Goal: Task Accomplishment & Management: Complete application form

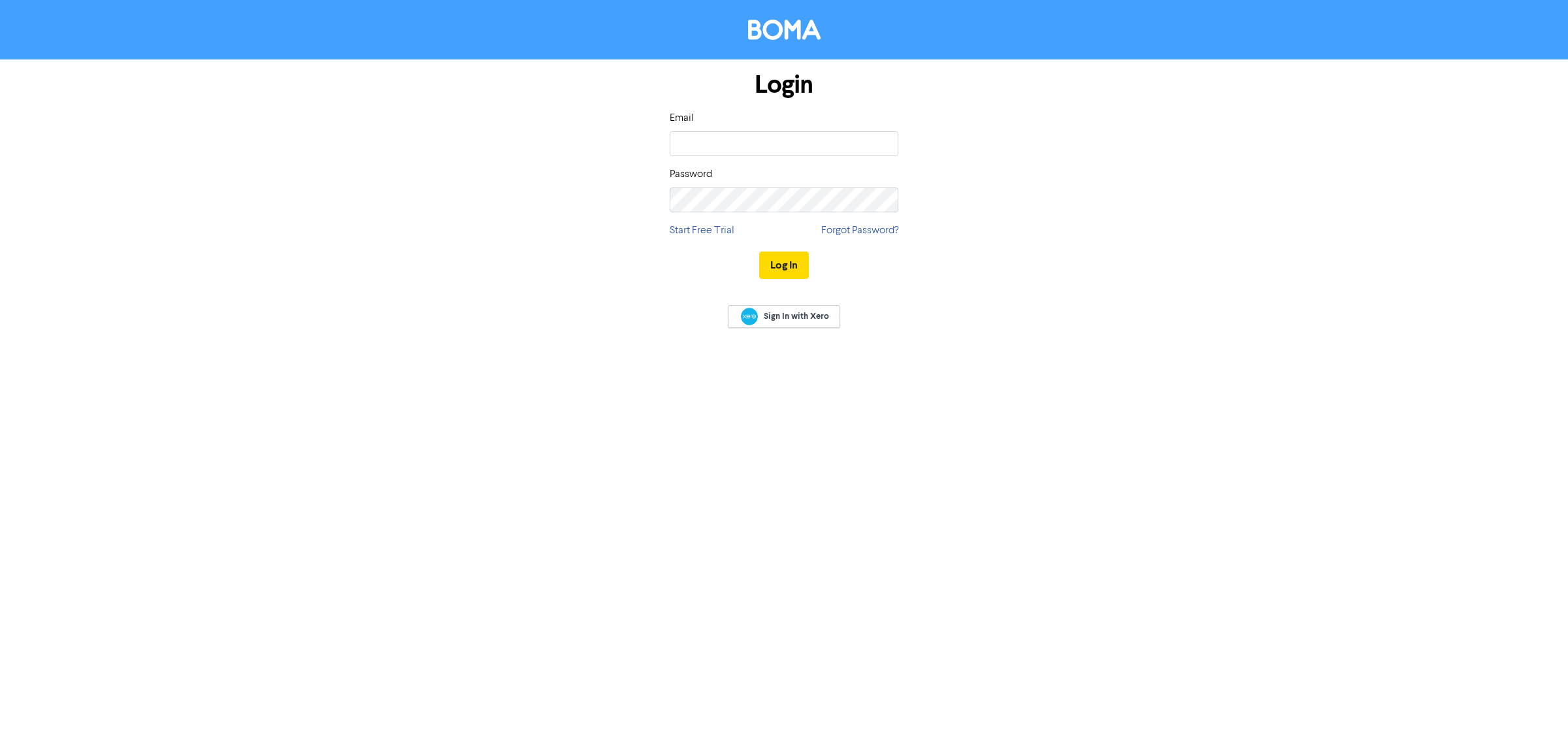
type input "[EMAIL_ADDRESS][DOMAIN_NAME]"
click at [769, 259] on button "Log In" at bounding box center [783, 265] width 49 height 27
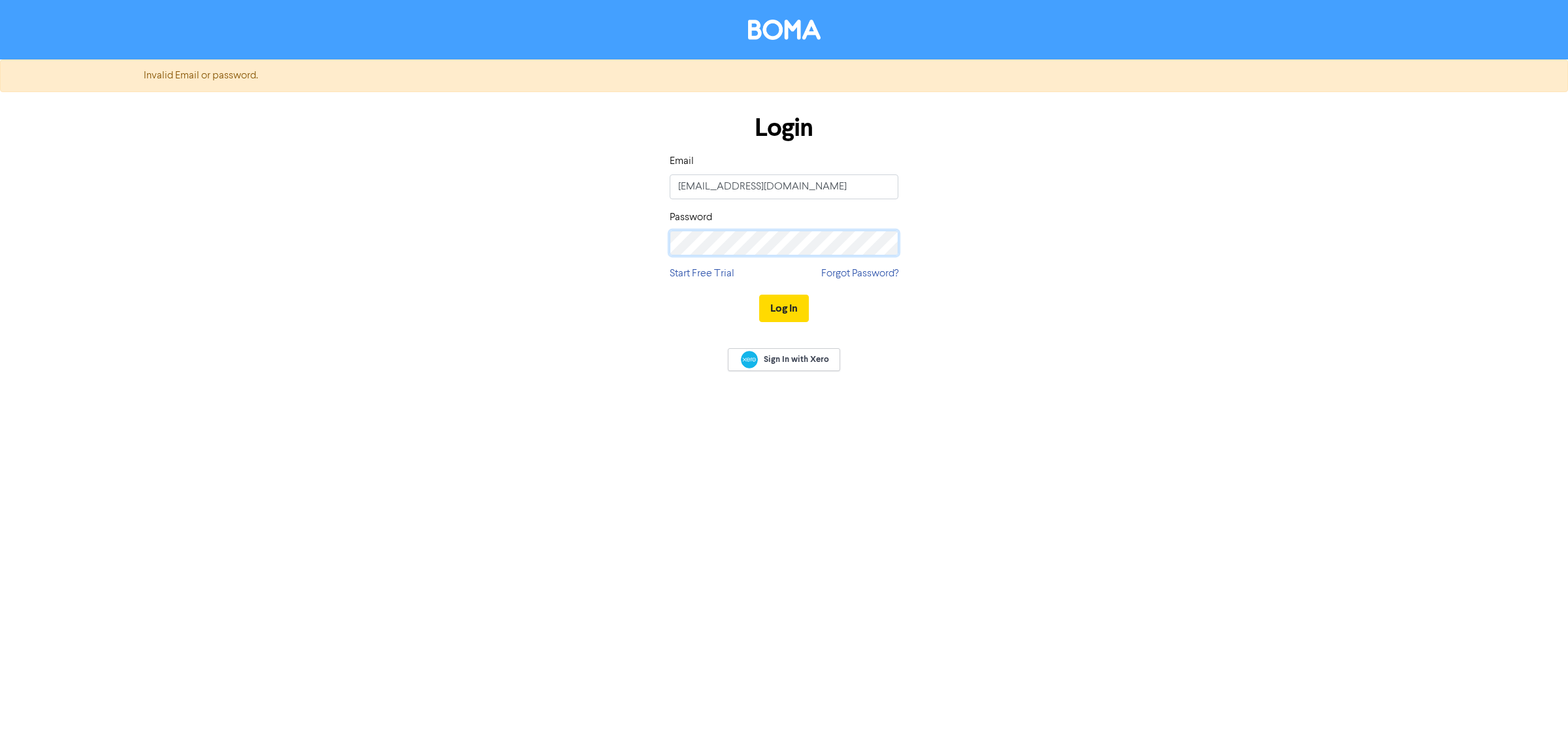
click at [576, 243] on div "Login Email [EMAIL_ADDRESS][DOMAIN_NAME] Password Start Free Trial Forgot Passw…" at bounding box center [784, 219] width 745 height 233
click at [759, 295] on button "Log In" at bounding box center [783, 308] width 49 height 27
click at [792, 314] on button "Log In" at bounding box center [783, 308] width 49 height 27
click at [608, 236] on div "Login Email [EMAIL_ADDRESS][DOMAIN_NAME] Password Start Free Trial Forgot Passw…" at bounding box center [784, 219] width 745 height 233
click at [794, 306] on button "Log In" at bounding box center [783, 308] width 49 height 27
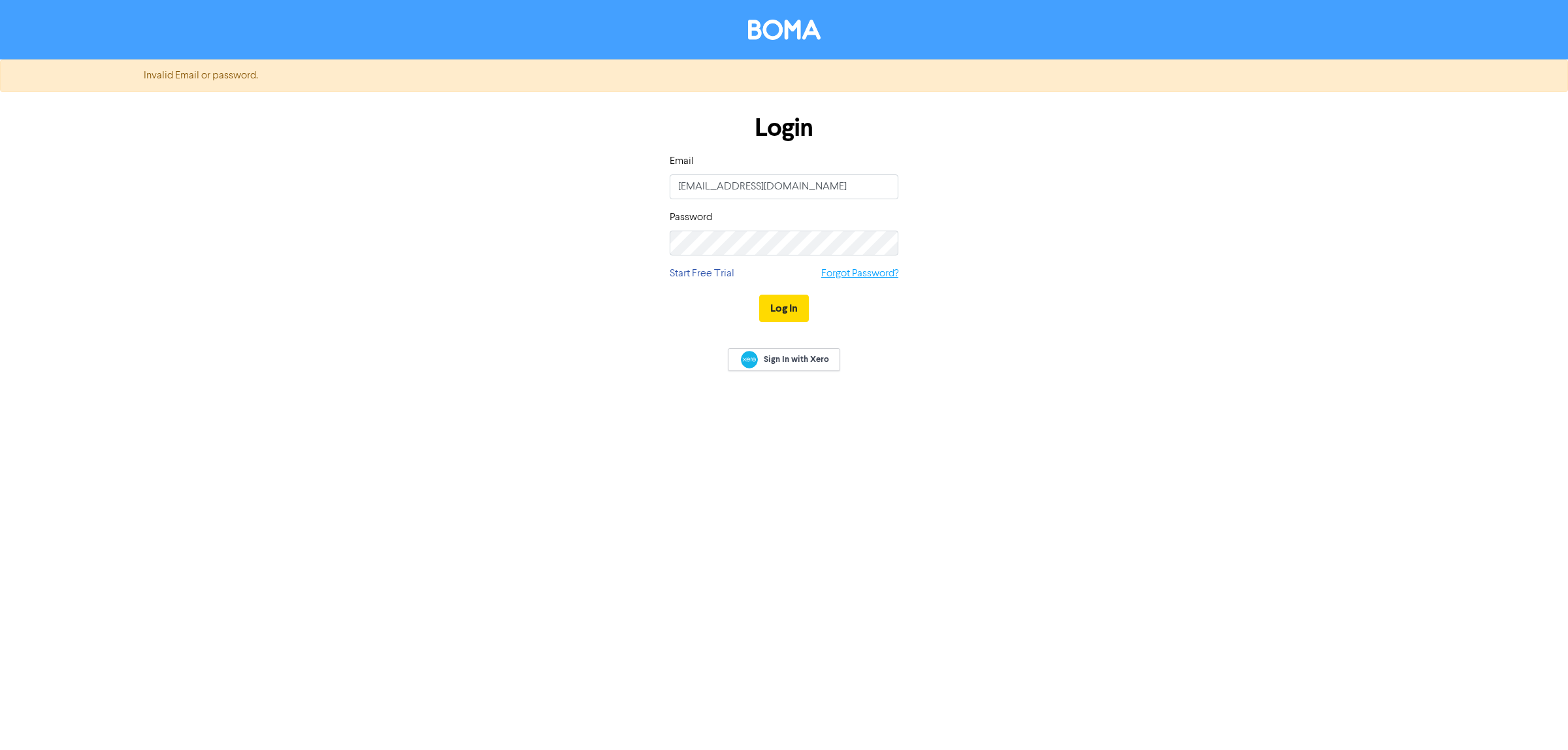
click at [854, 277] on link "Forgot Password?" at bounding box center [860, 274] width 77 height 16
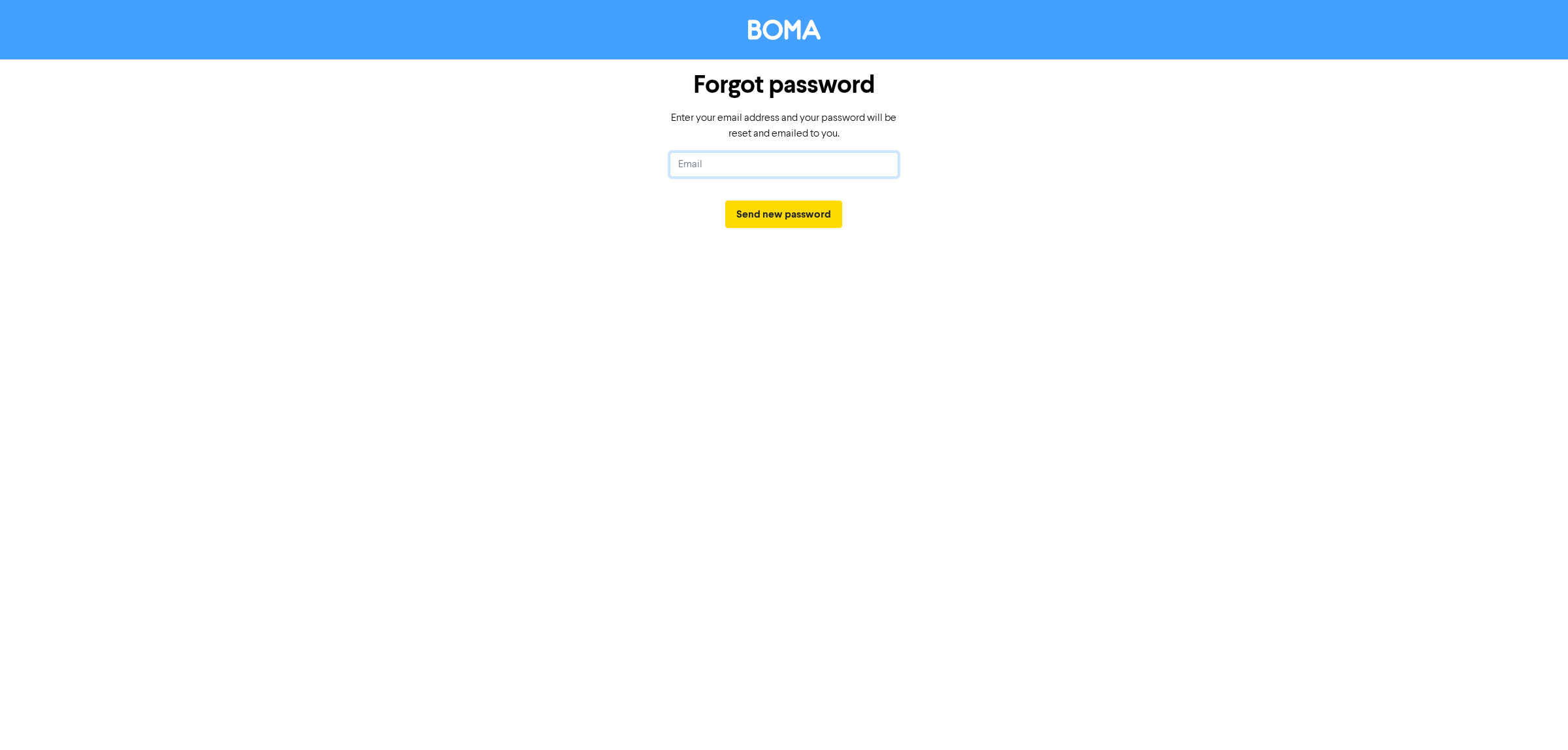
drag, startPoint x: 675, startPoint y: 158, endPoint x: 680, endPoint y: 163, distance: 7.1
click at [675, 158] on input "text" at bounding box center [784, 164] width 229 height 25
type input "[EMAIL_ADDRESS][DOMAIN_NAME]"
click at [781, 216] on button "Send new password" at bounding box center [784, 214] width 117 height 27
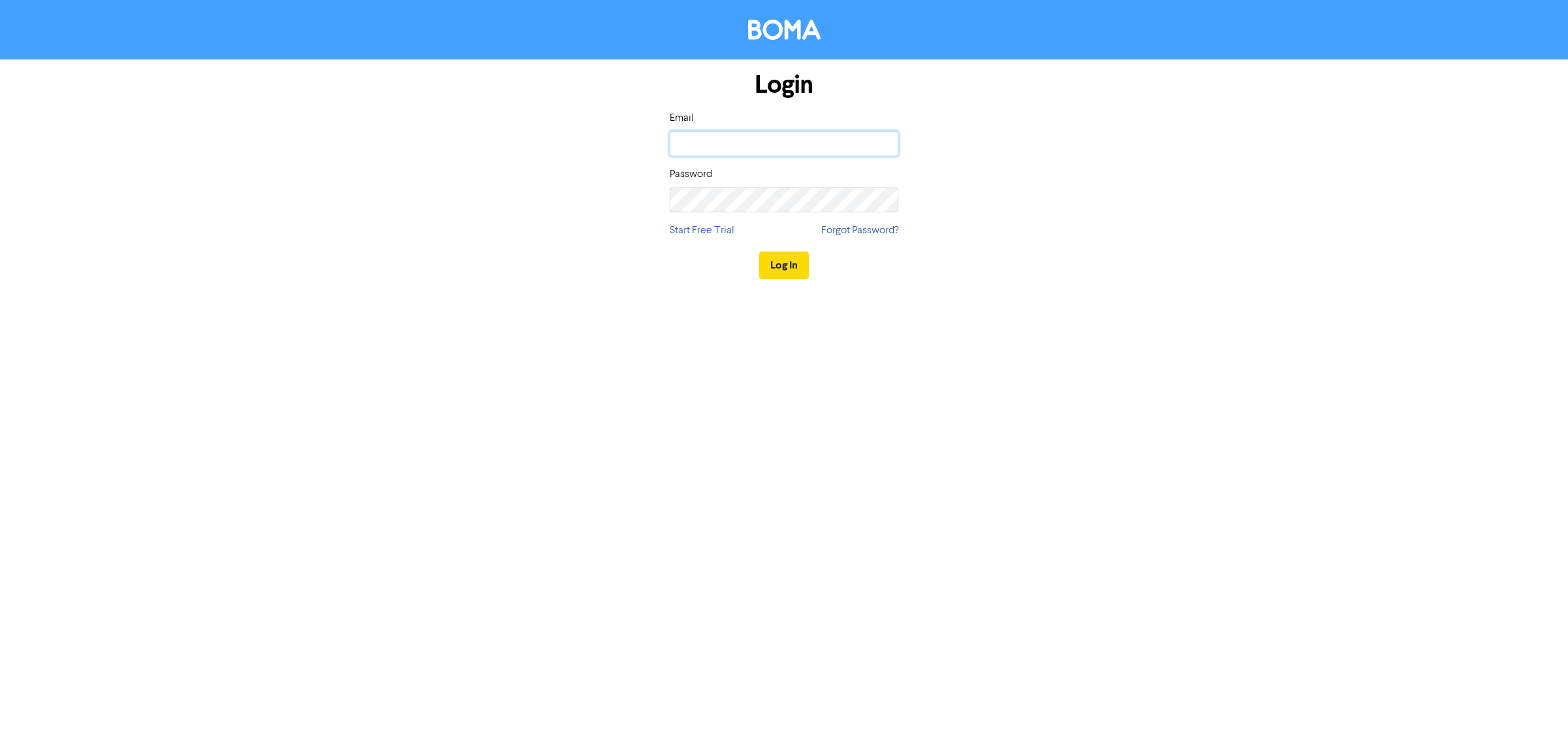
click at [728, 145] on input "email" at bounding box center [784, 144] width 229 height 25
drag, startPoint x: 705, startPoint y: 144, endPoint x: 651, endPoint y: 141, distance: 54.1
click at [652, 141] on div "Login Email [EMAIL_ADDRESS][DOMAIN_NAME] Password Start Free Trial Forgot Passw…" at bounding box center [784, 176] width 745 height 233
type input "[EMAIL_ADDRESS][DOMAIN_NAME]"
click at [759, 252] on button "Log In" at bounding box center [783, 265] width 49 height 27
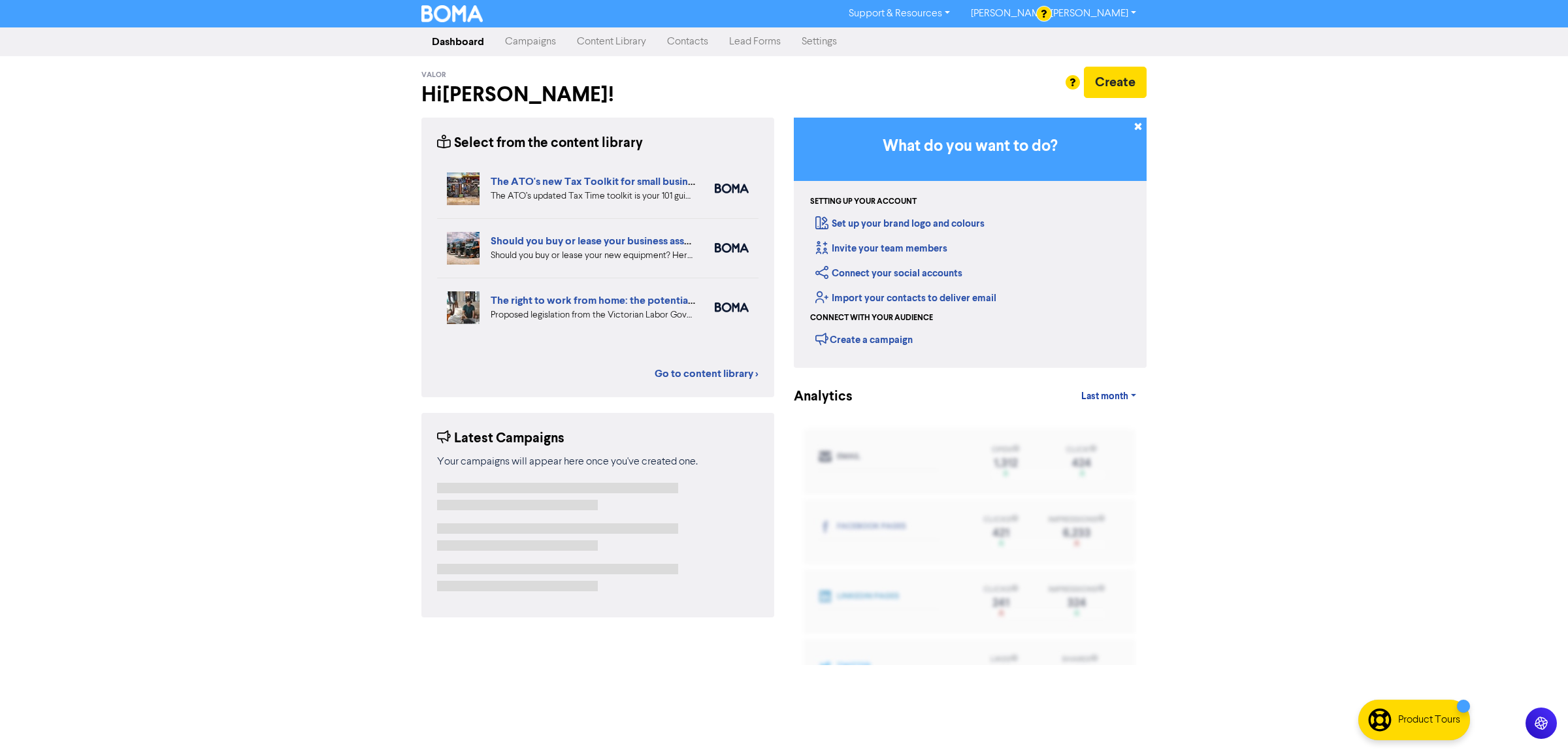
click at [710, 41] on link "Contacts" at bounding box center [687, 42] width 62 height 26
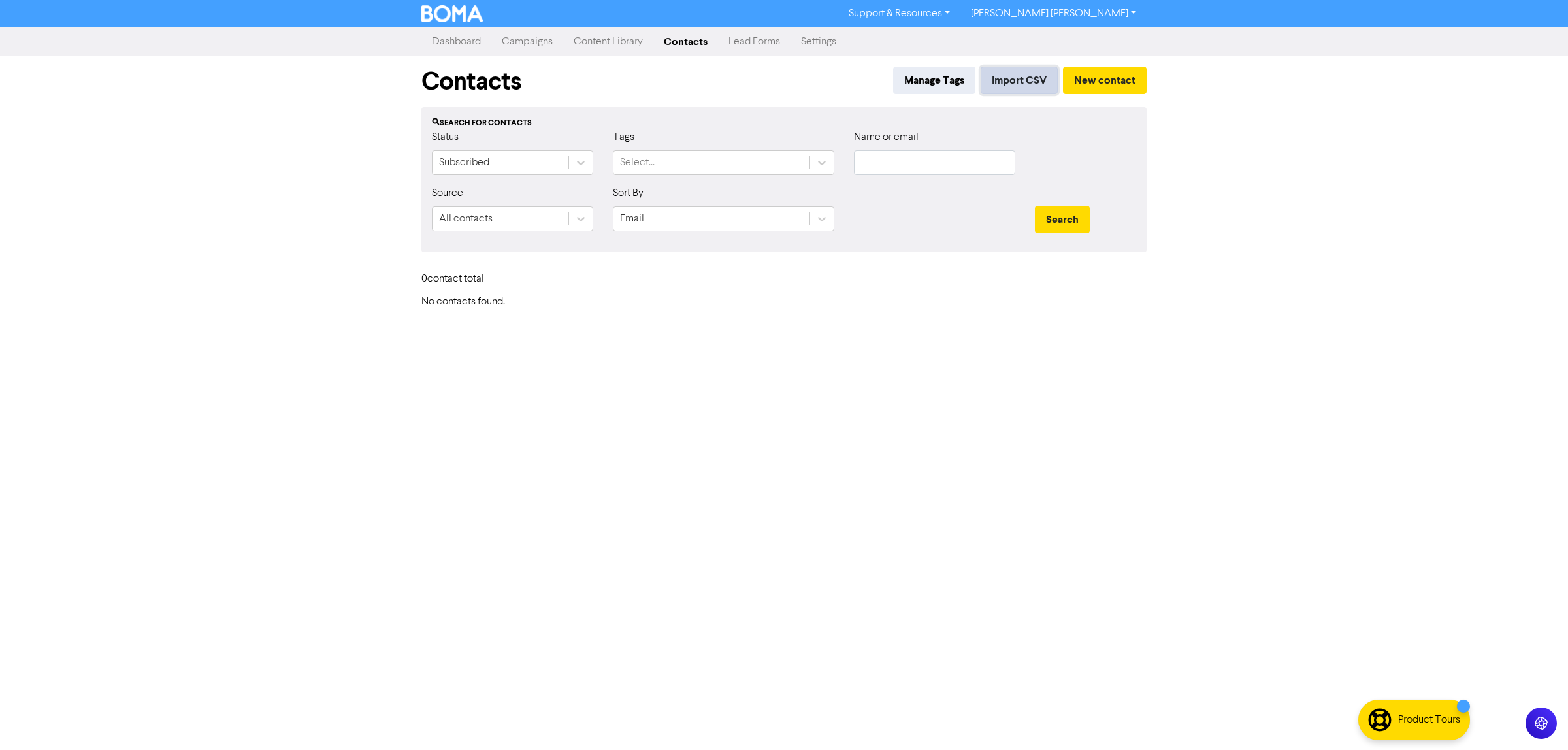
click at [1010, 86] on button "Import CSV" at bounding box center [1019, 80] width 77 height 27
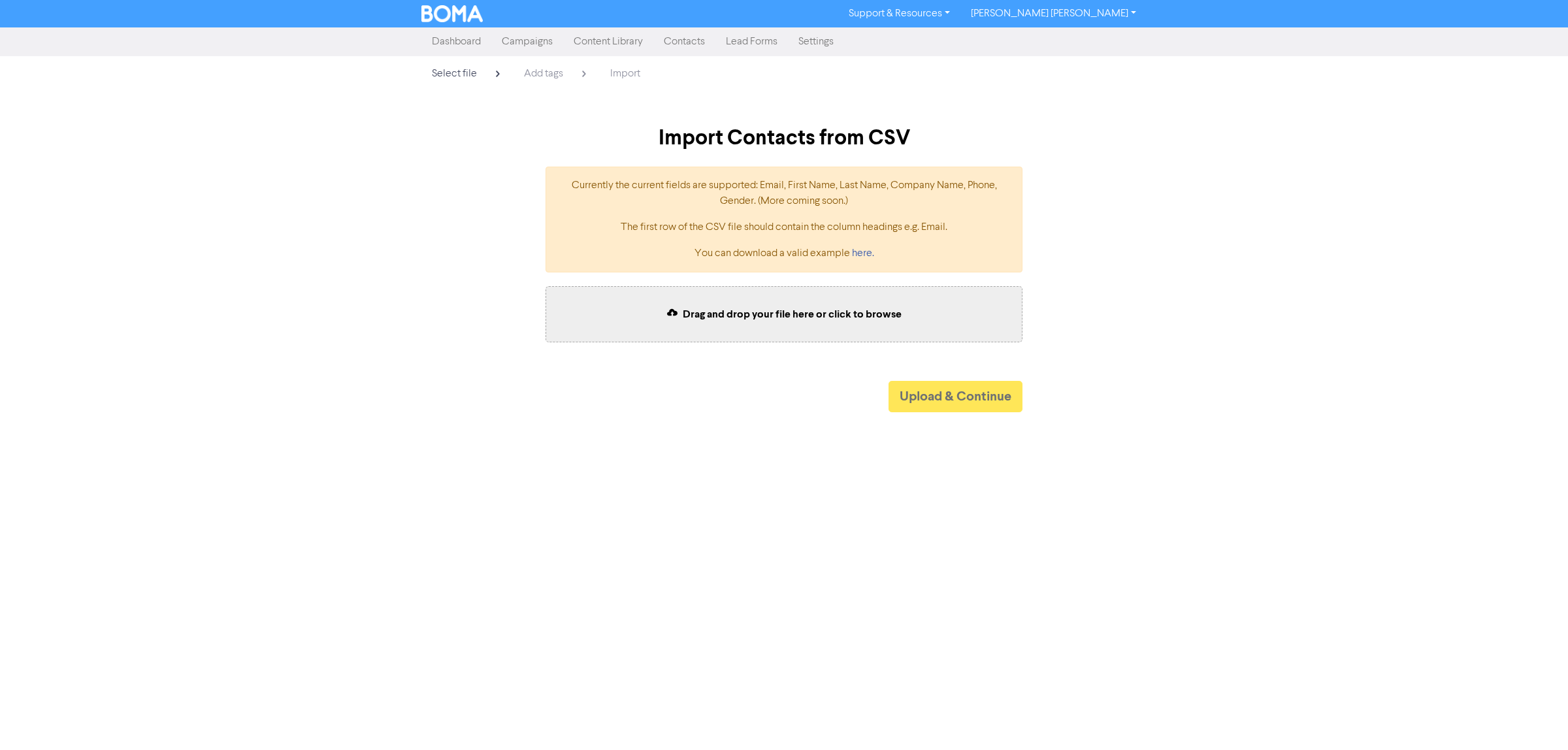
click at [753, 318] on span "Drag and drop your file here or click to browse" at bounding box center [792, 314] width 219 height 13
click at [956, 397] on button "Upload & Continue" at bounding box center [955, 397] width 134 height 31
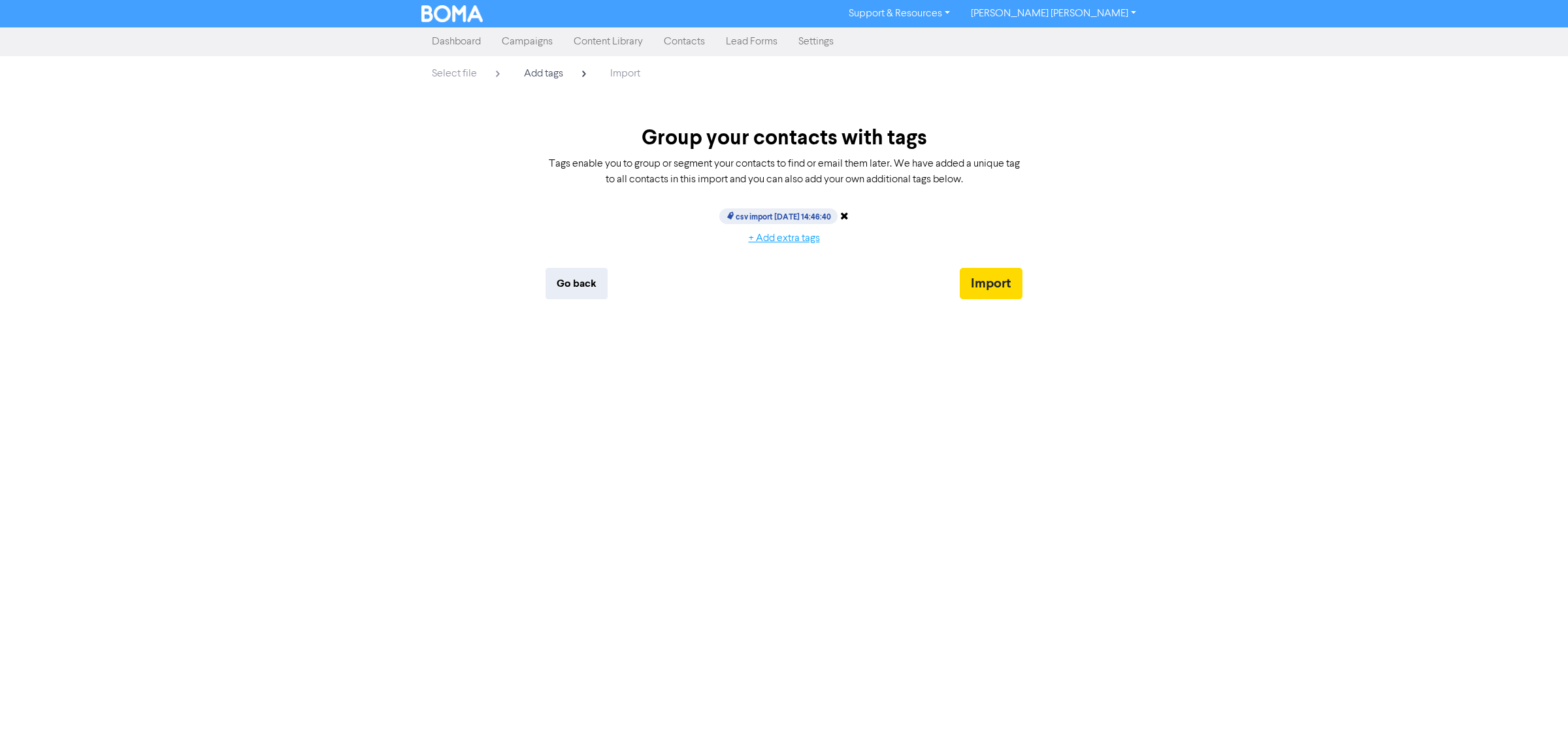
click at [802, 238] on button "+ Add extra tags" at bounding box center [785, 238] width 93 height 27
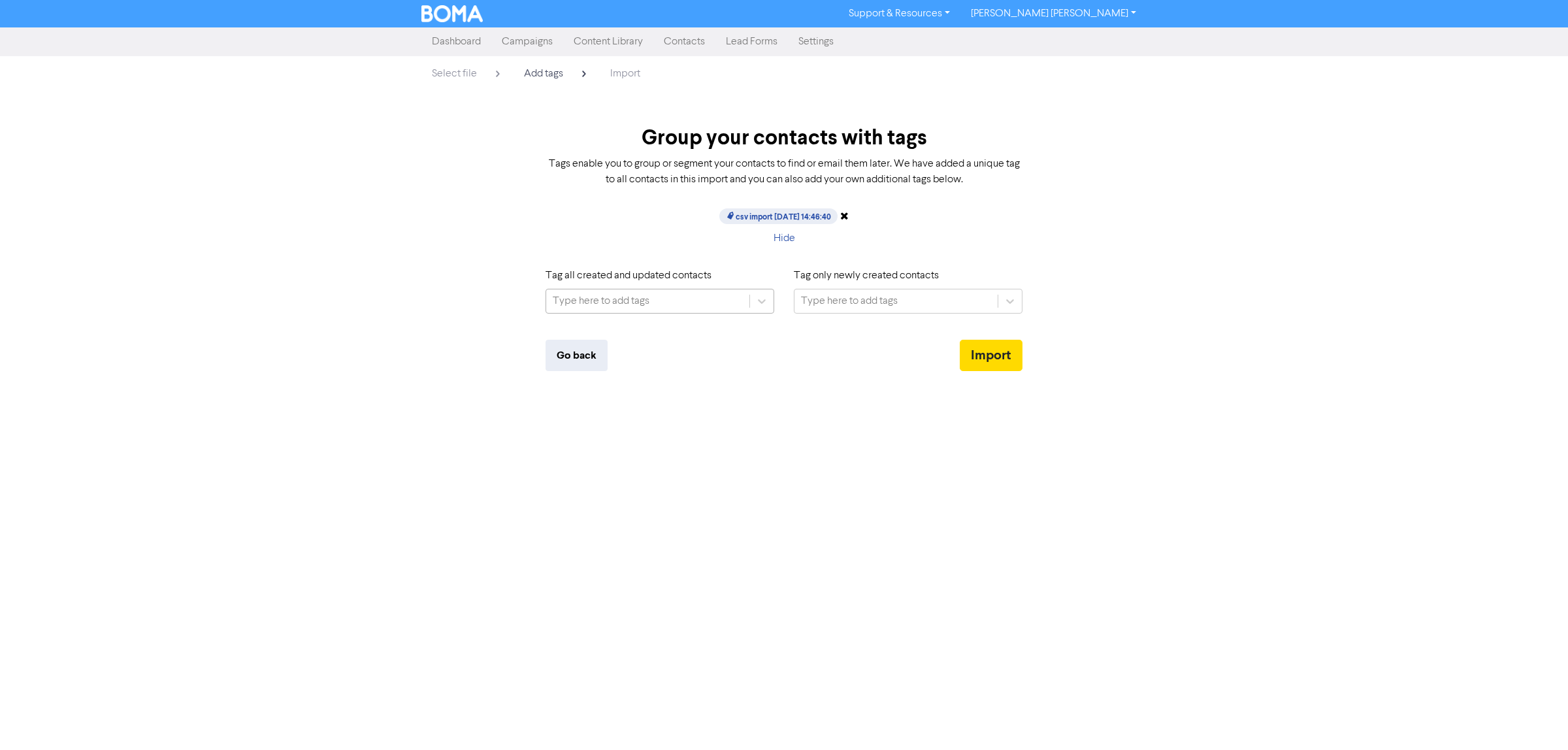
click at [623, 295] on div "Type here to add tags" at bounding box center [601, 301] width 97 height 16
type input "b"
click at [623, 295] on div "Type here to add tags" at bounding box center [601, 301] width 97 height 16
type input "individual"
click at [622, 333] on b "individual" at bounding box center [624, 335] width 46 height 13
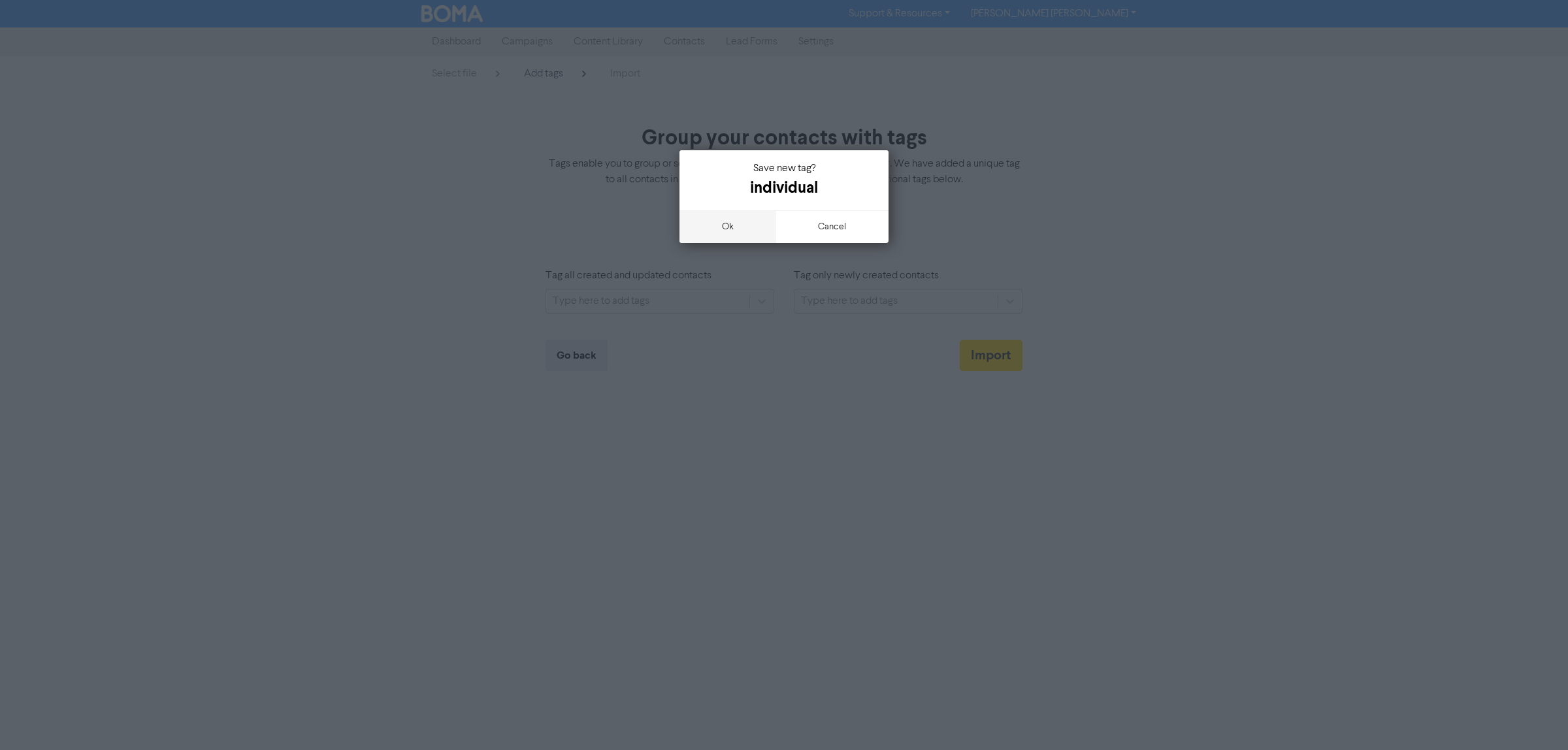
click at [732, 224] on button "ok" at bounding box center [728, 227] width 97 height 33
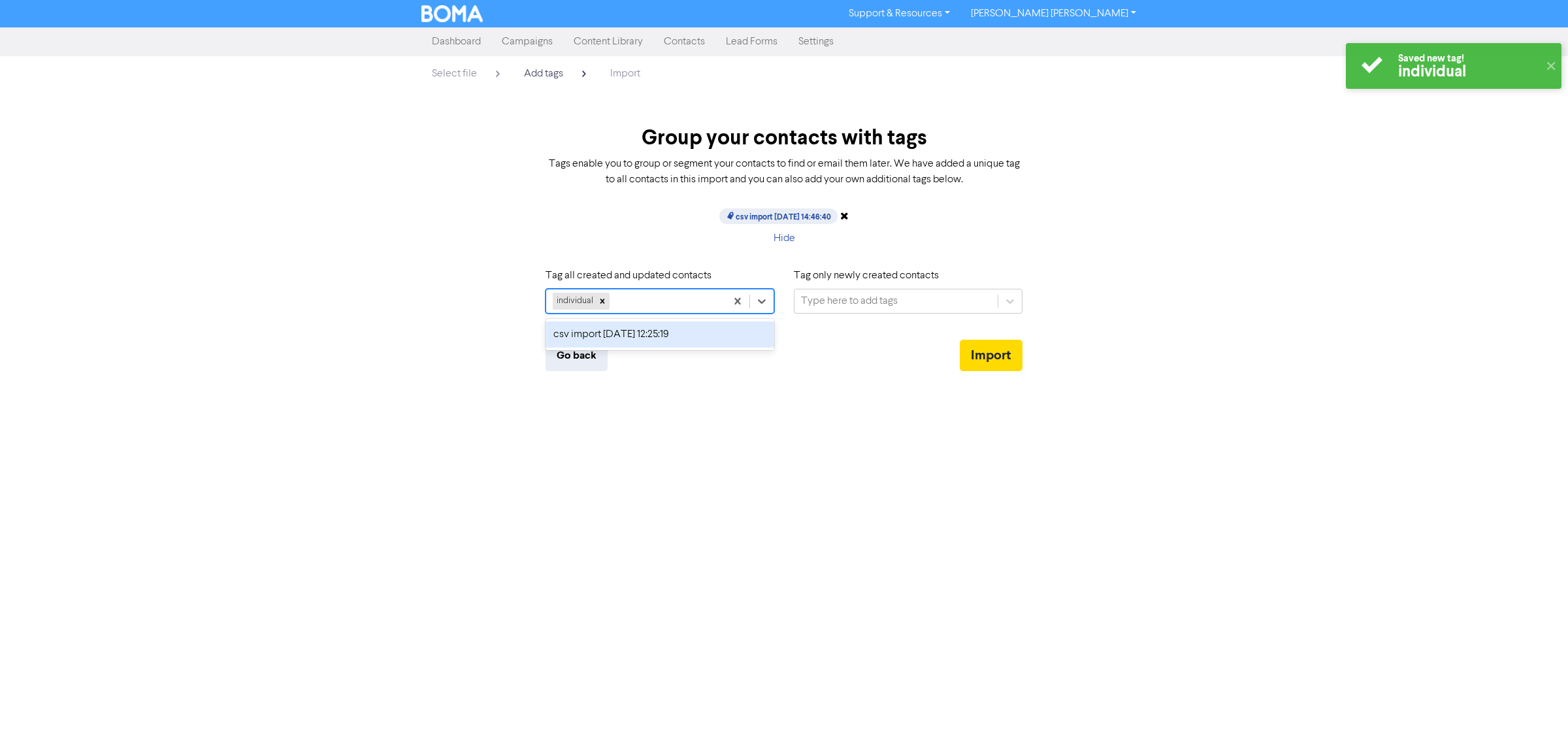
click at [645, 298] on div "individual" at bounding box center [636, 301] width 180 height 24
type input "tax client"
click at [681, 298] on div "individual tax client" at bounding box center [636, 301] width 180 height 24
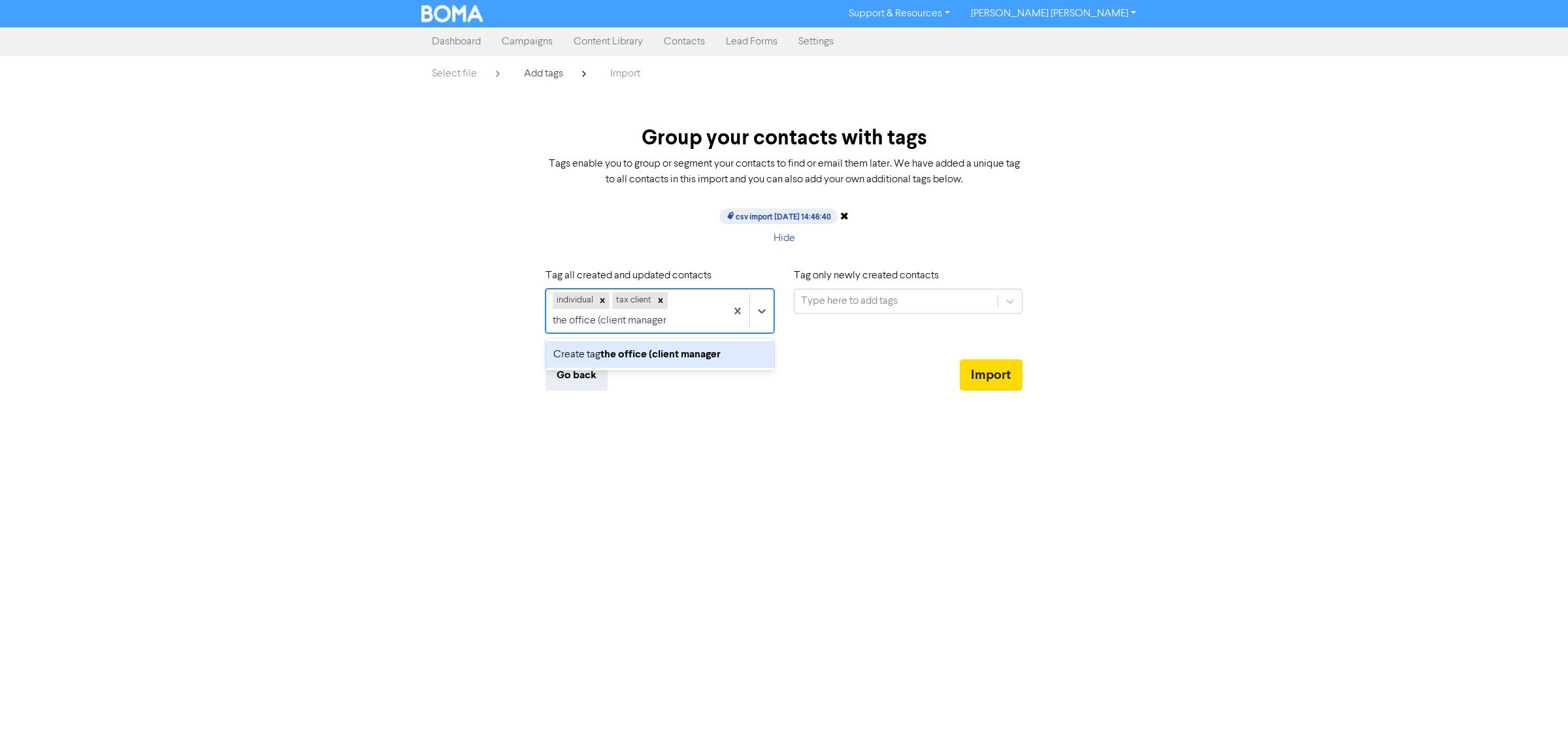
type input "the office (client manager)"
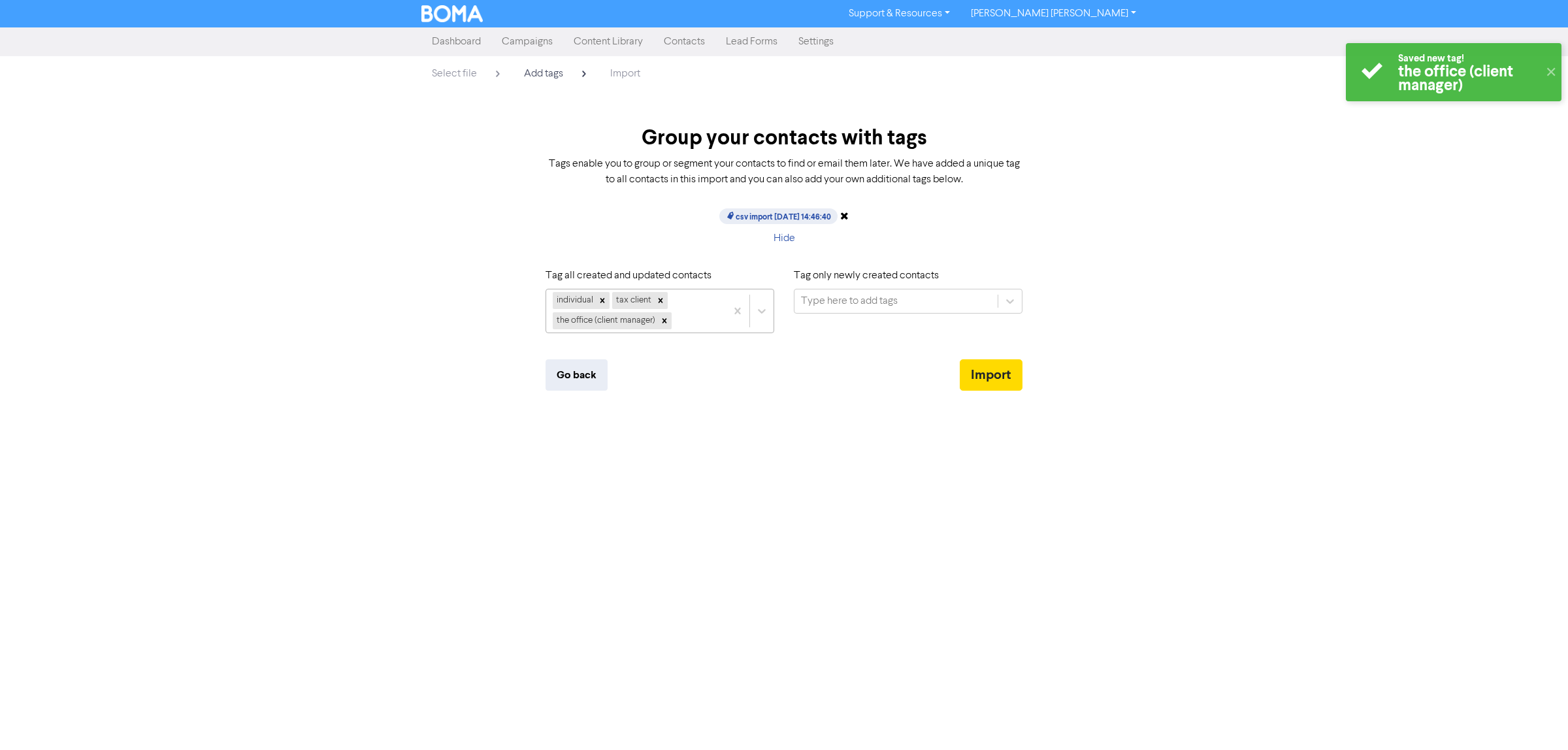
click at [680, 316] on div "individual tax client the office (client manager)" at bounding box center [636, 311] width 180 height 43
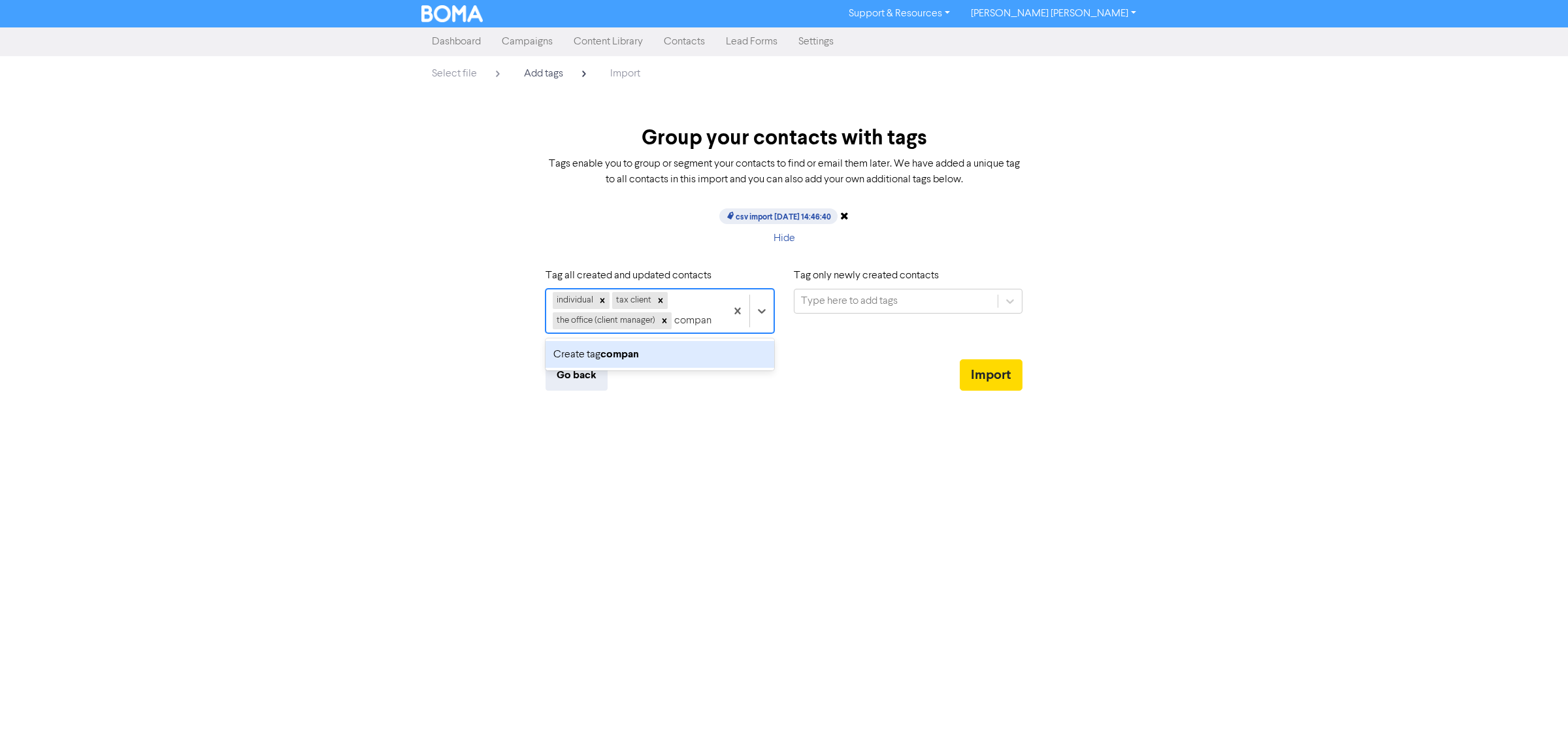
type input "company"
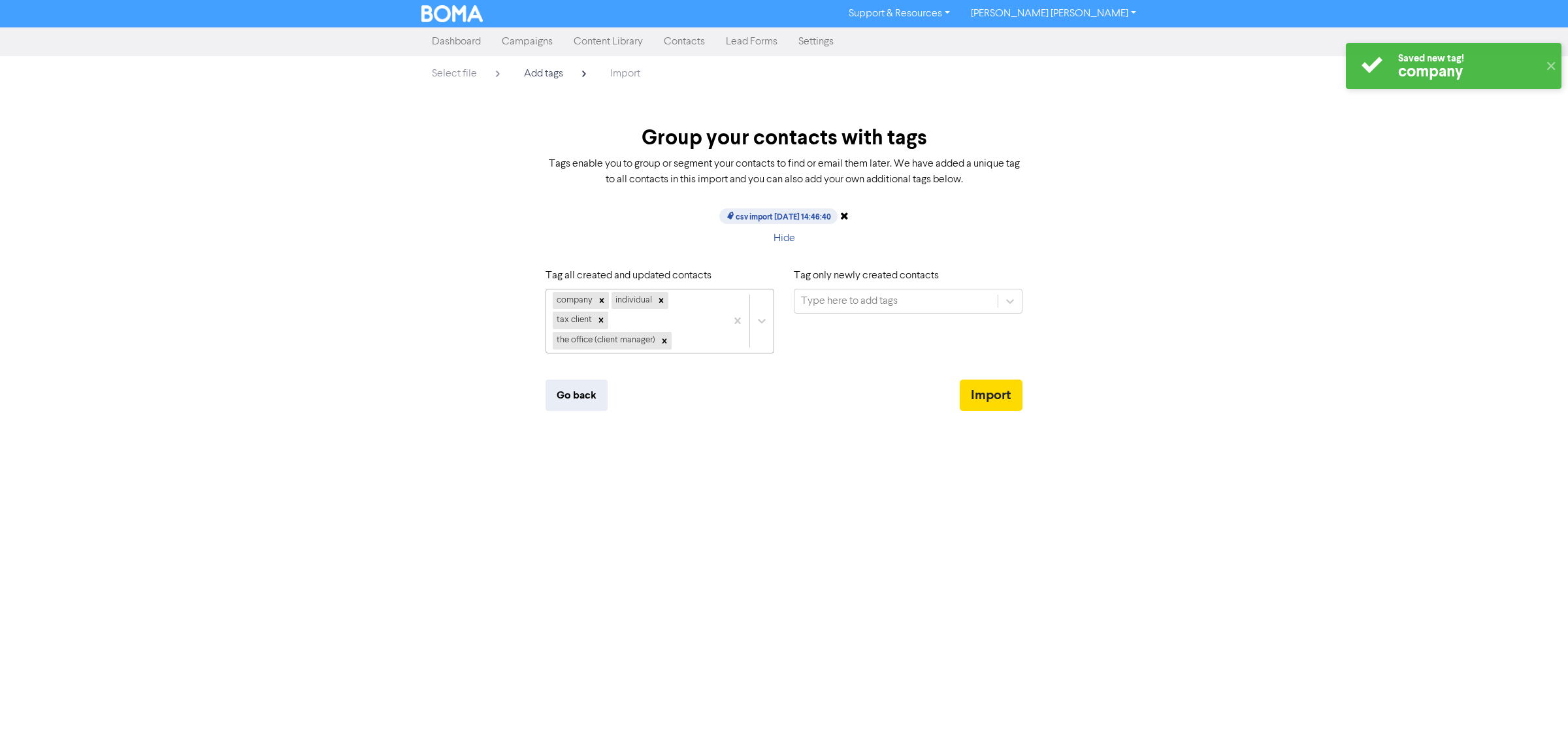
click at [686, 341] on div "company individual tax client the office (client manager)" at bounding box center [636, 321] width 180 height 63
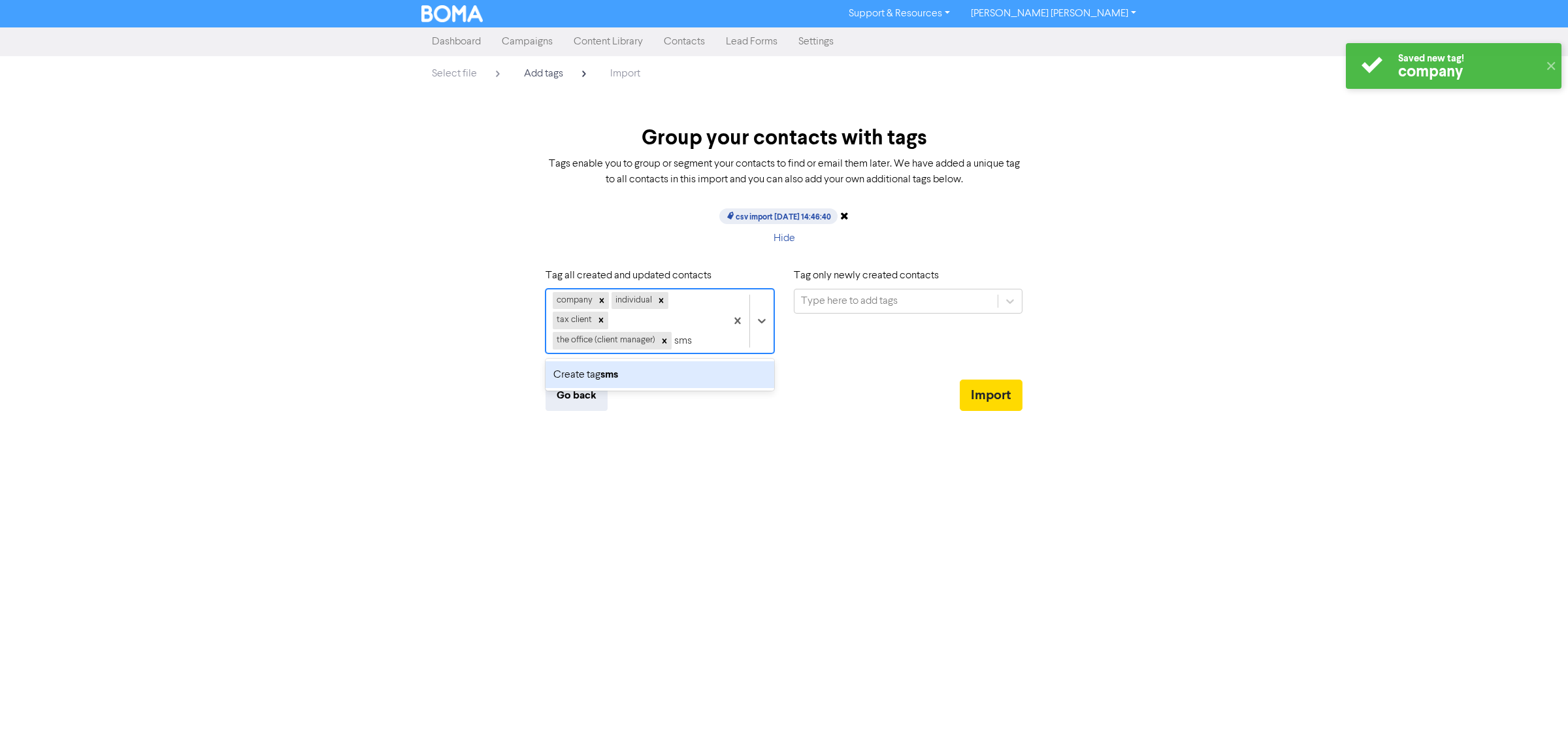
type input "smsf"
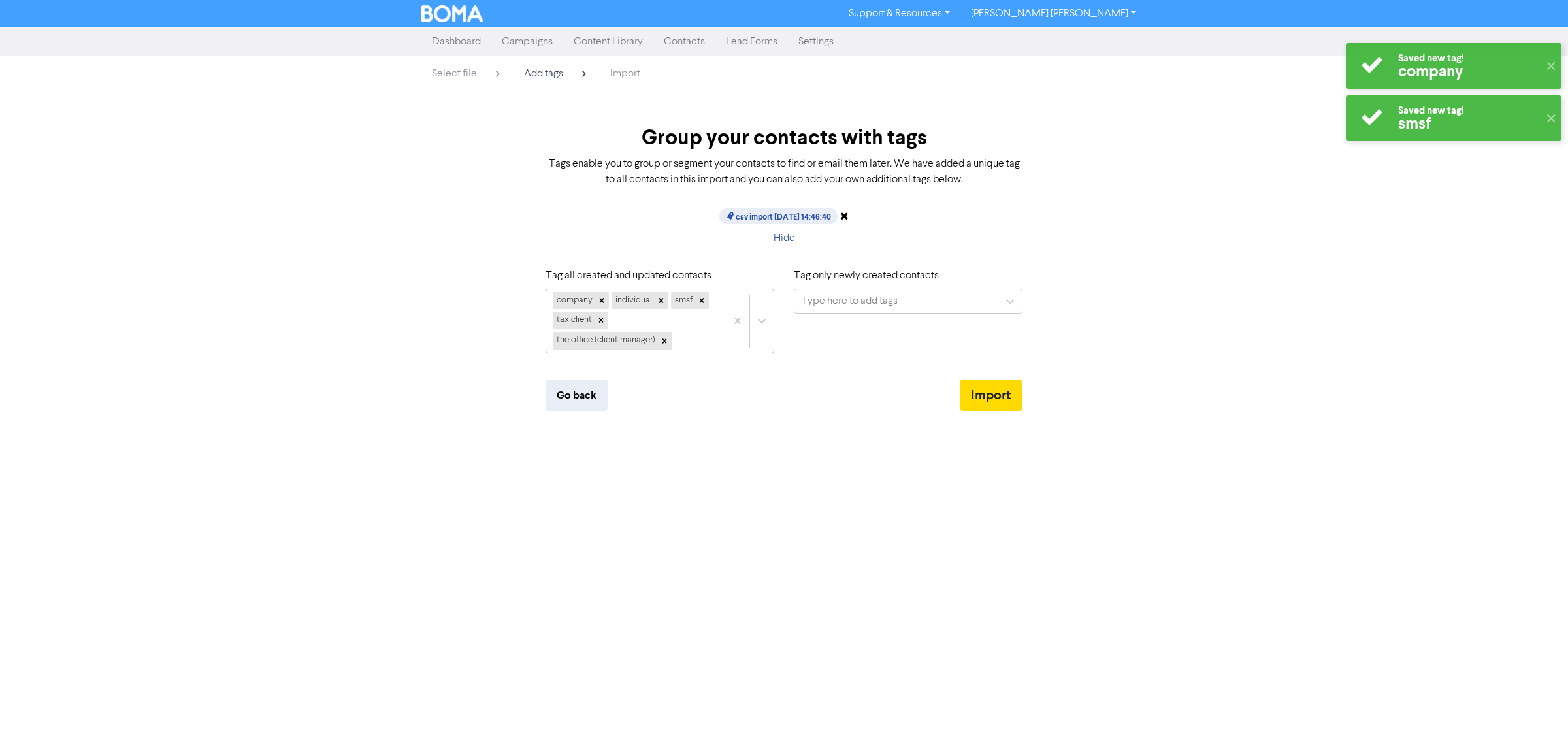
click at [689, 338] on div "company individual smsf tax client the office (client manager)" at bounding box center [636, 321] width 180 height 63
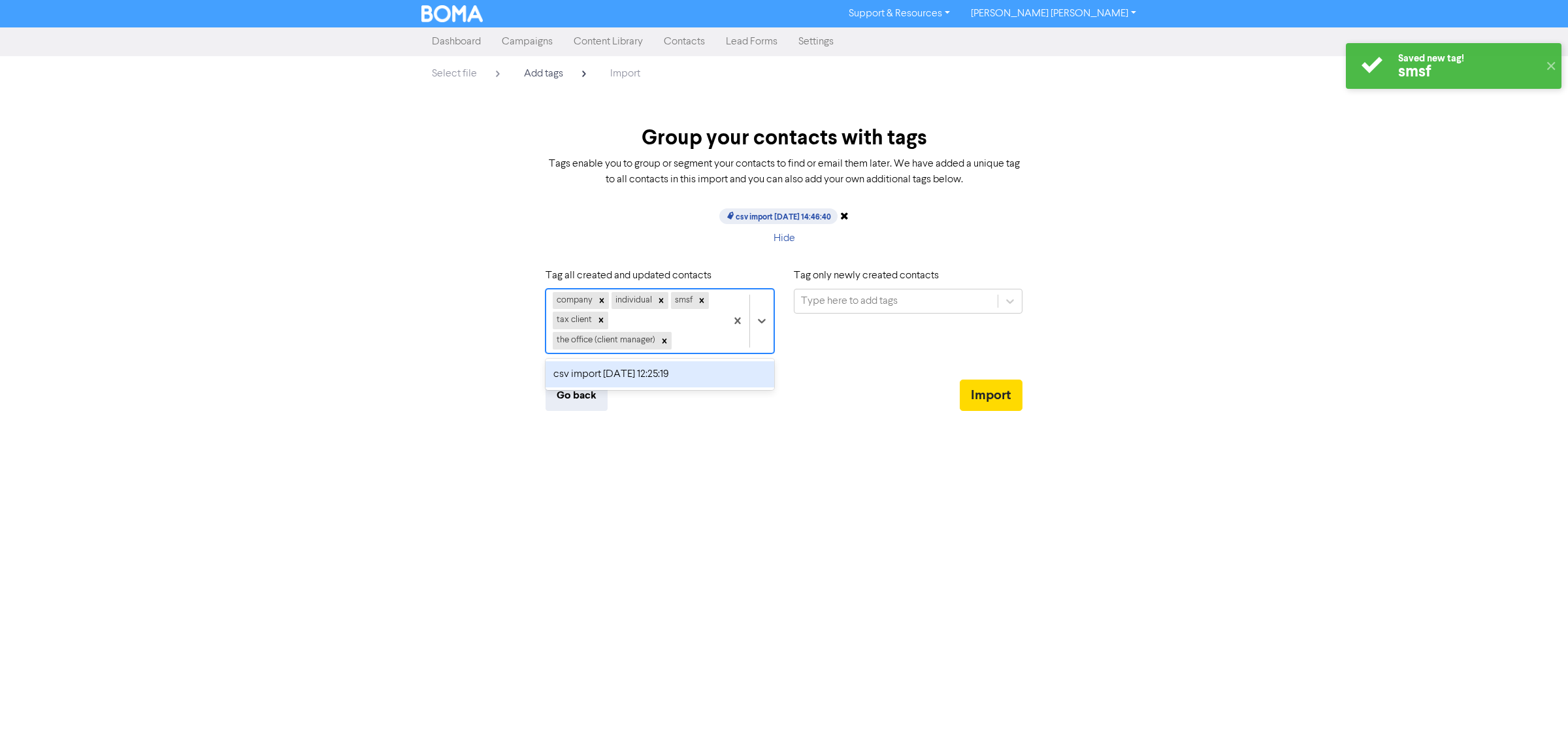
click at [689, 338] on div "company individual smsf tax client the office (client manager)" at bounding box center [636, 321] width 180 height 63
type input "trust"
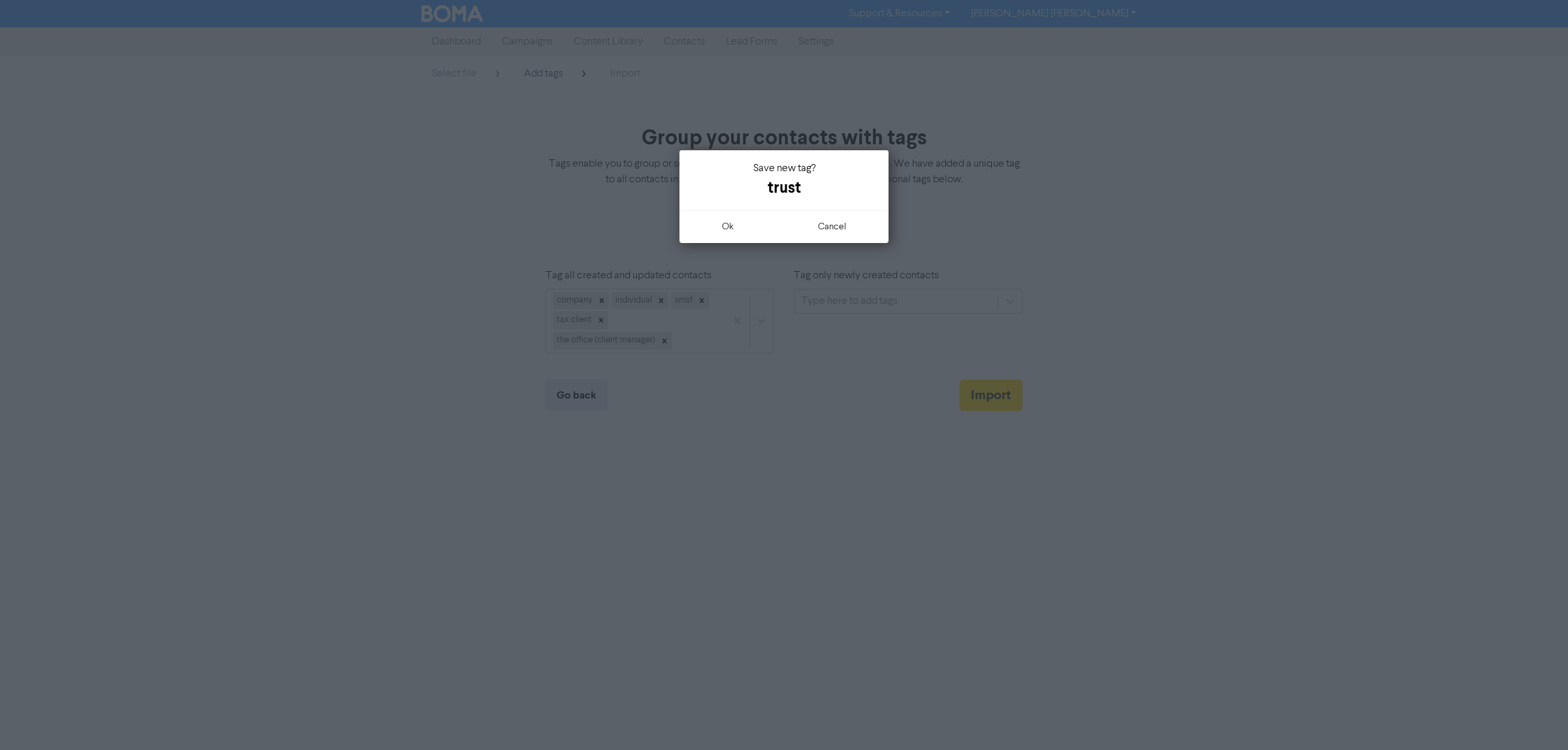
click at [701, 209] on div "Save new tag? trust" at bounding box center [784, 181] width 209 height 60
click at [714, 233] on button "ok" at bounding box center [728, 227] width 97 height 33
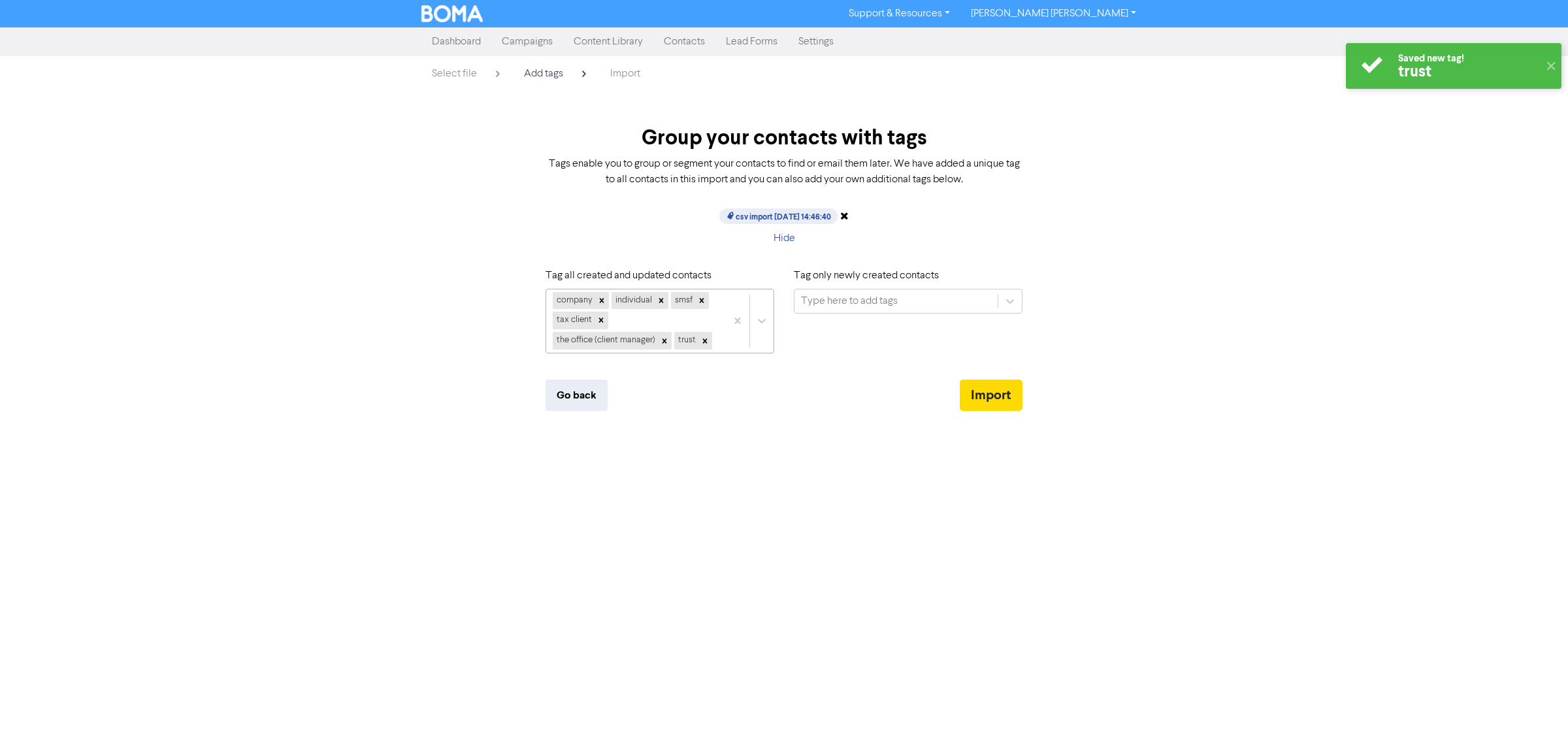
click at [718, 340] on div "company individual smsf tax client the office (client manager) trust" at bounding box center [636, 321] width 180 height 63
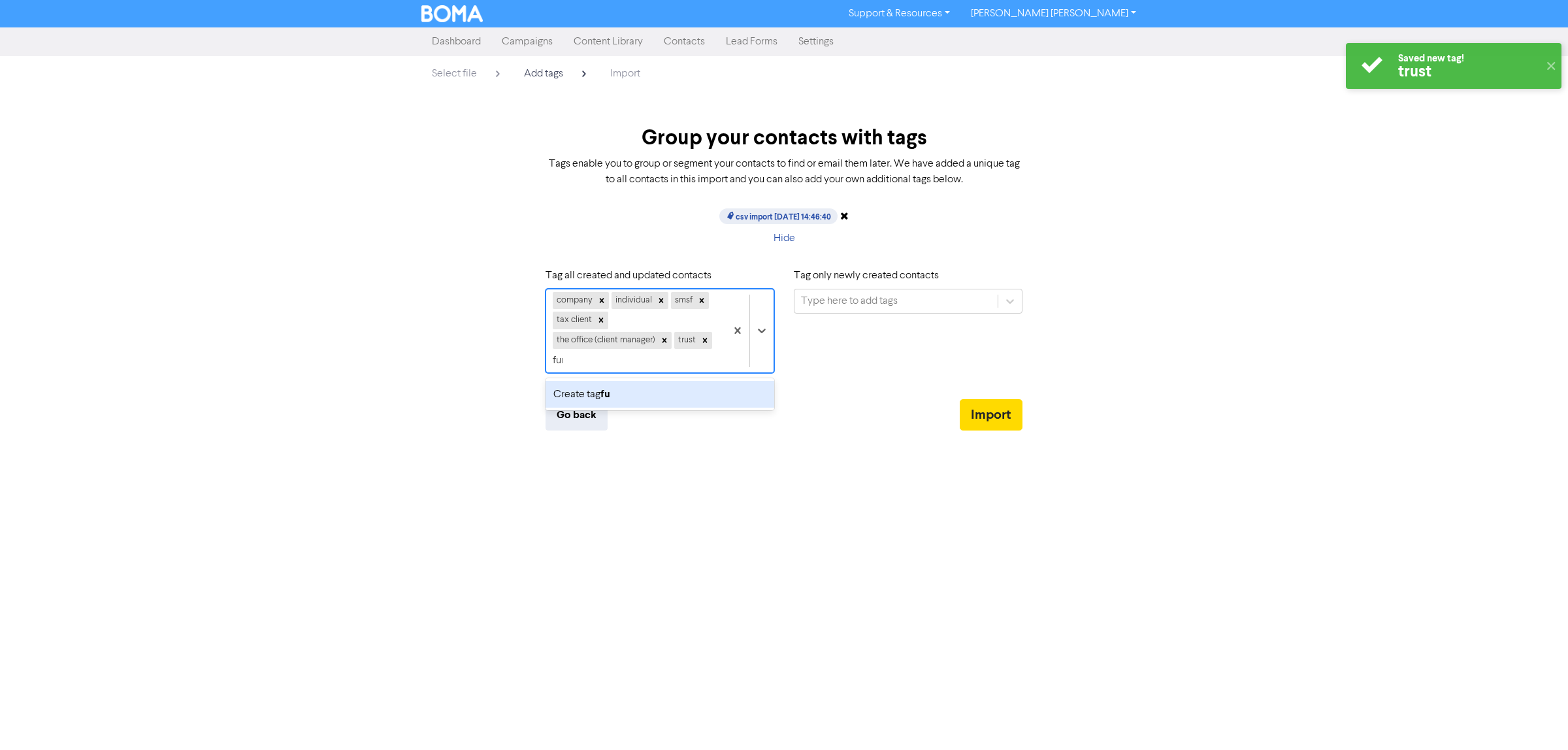
type input "fund"
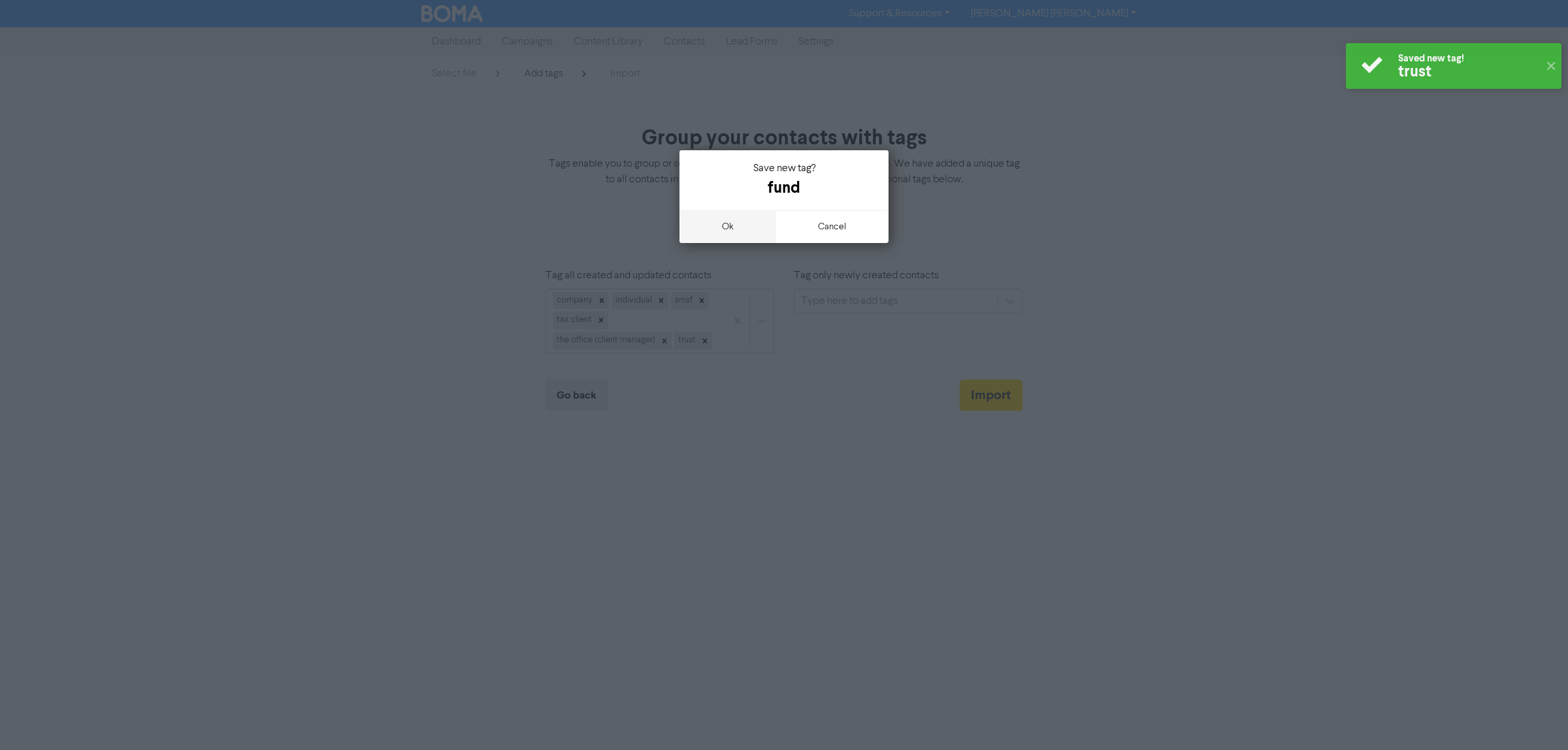
click at [728, 224] on button "ok" at bounding box center [728, 227] width 97 height 33
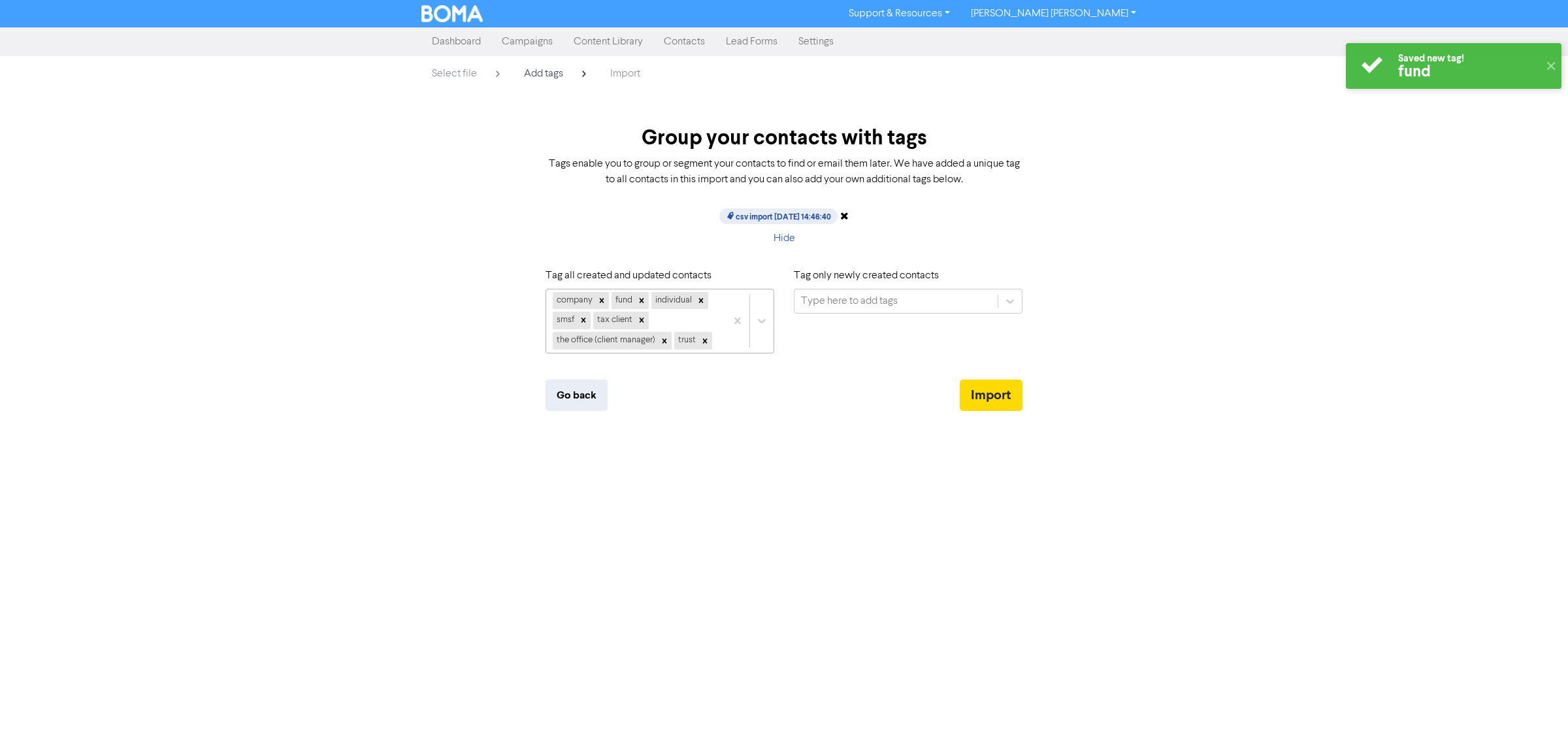
click at [717, 337] on div "company fund individual smsf tax client the office (client manager) trust" at bounding box center [636, 321] width 180 height 63
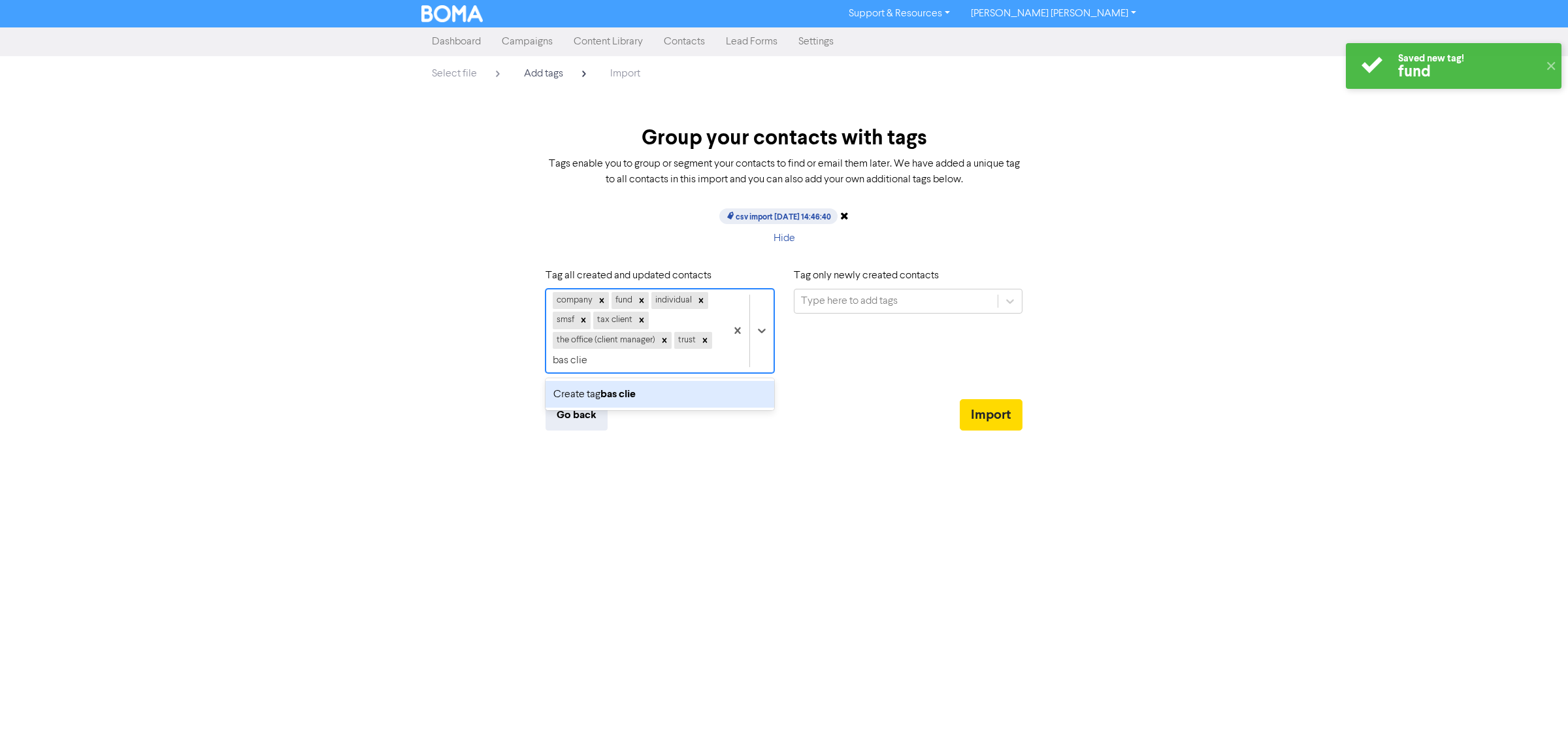
type input "bas client"
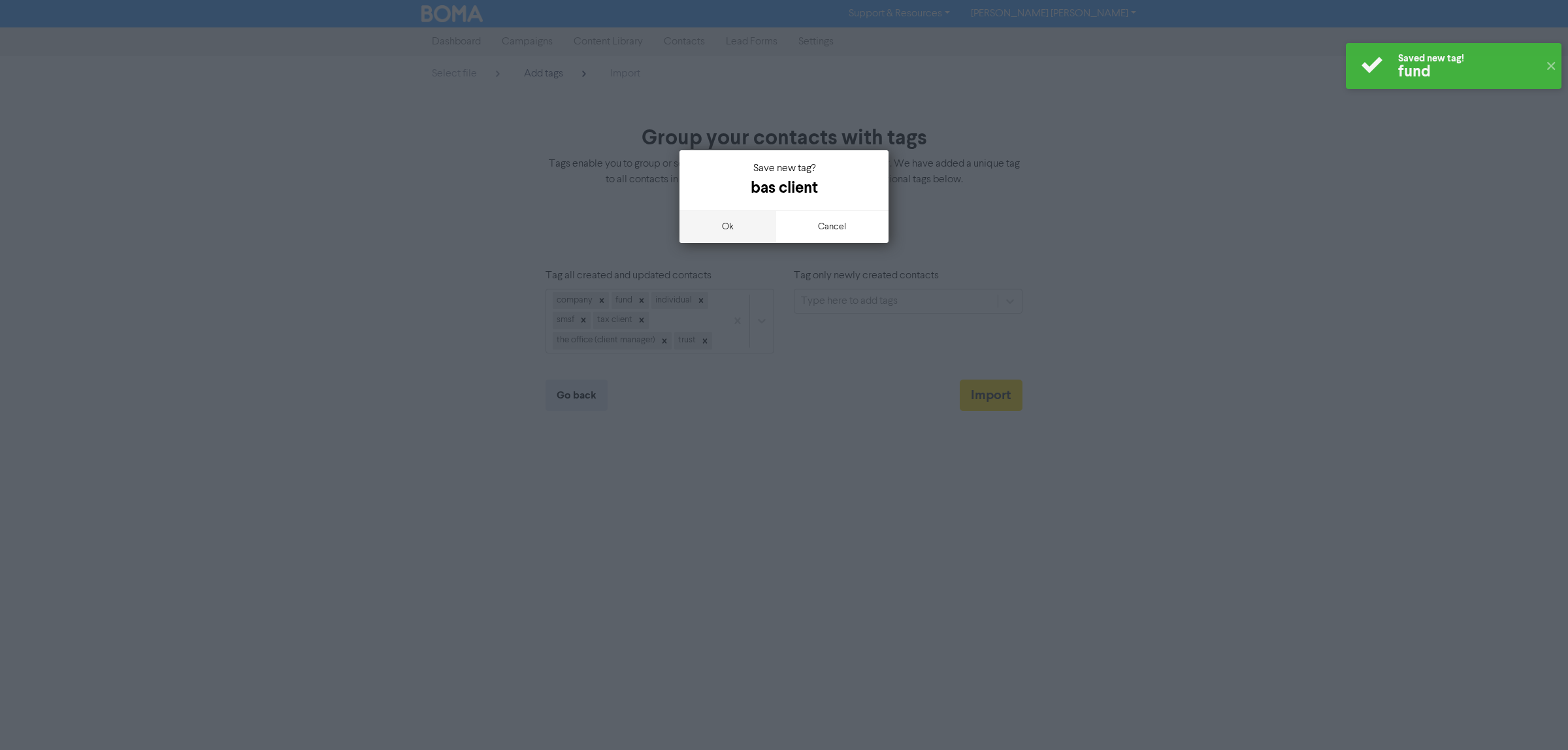
click at [729, 229] on button "ok" at bounding box center [728, 227] width 97 height 33
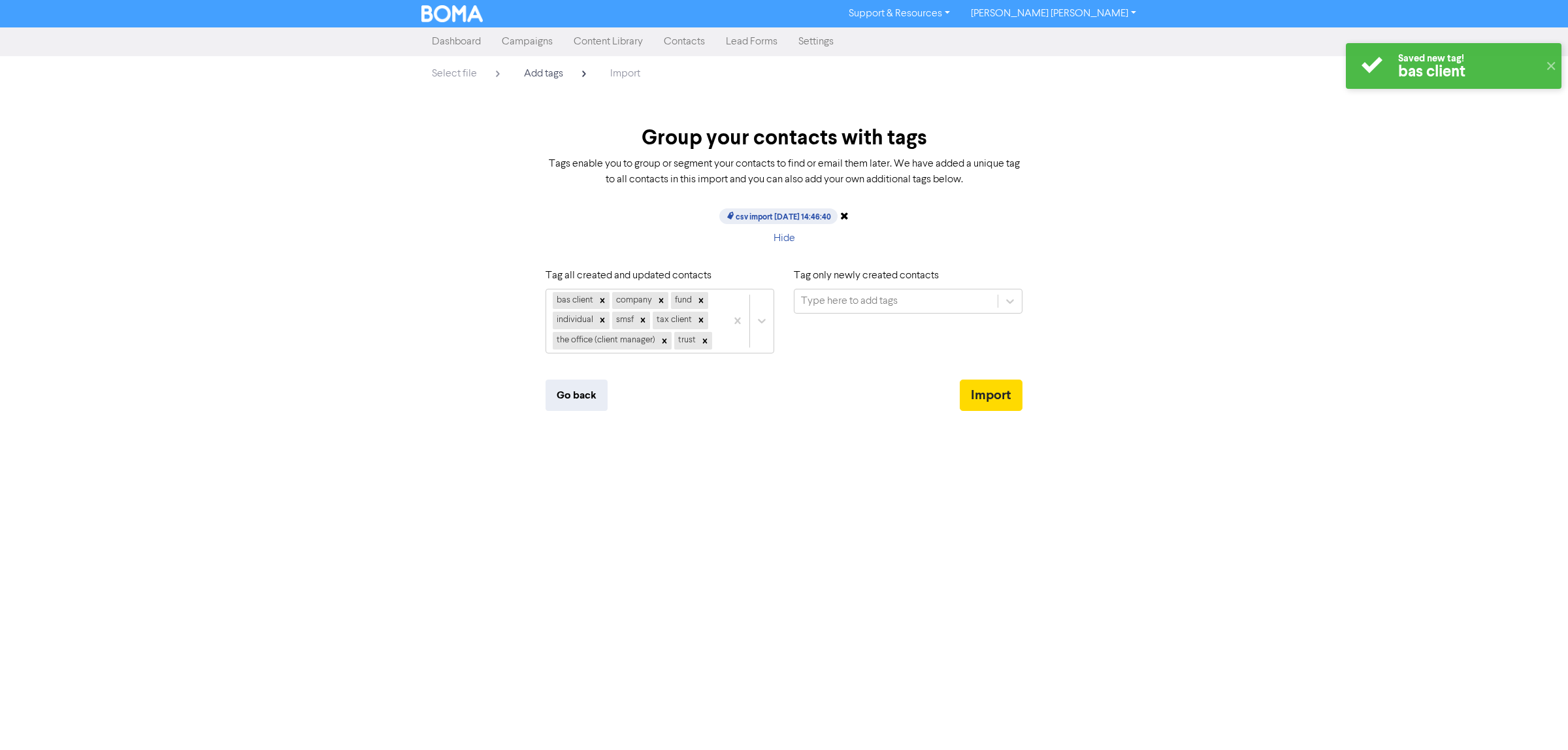
click at [723, 226] on div "Hide" at bounding box center [784, 238] width 497 height 27
click at [716, 339] on input "text" at bounding box center [716, 341] width 1 height 16
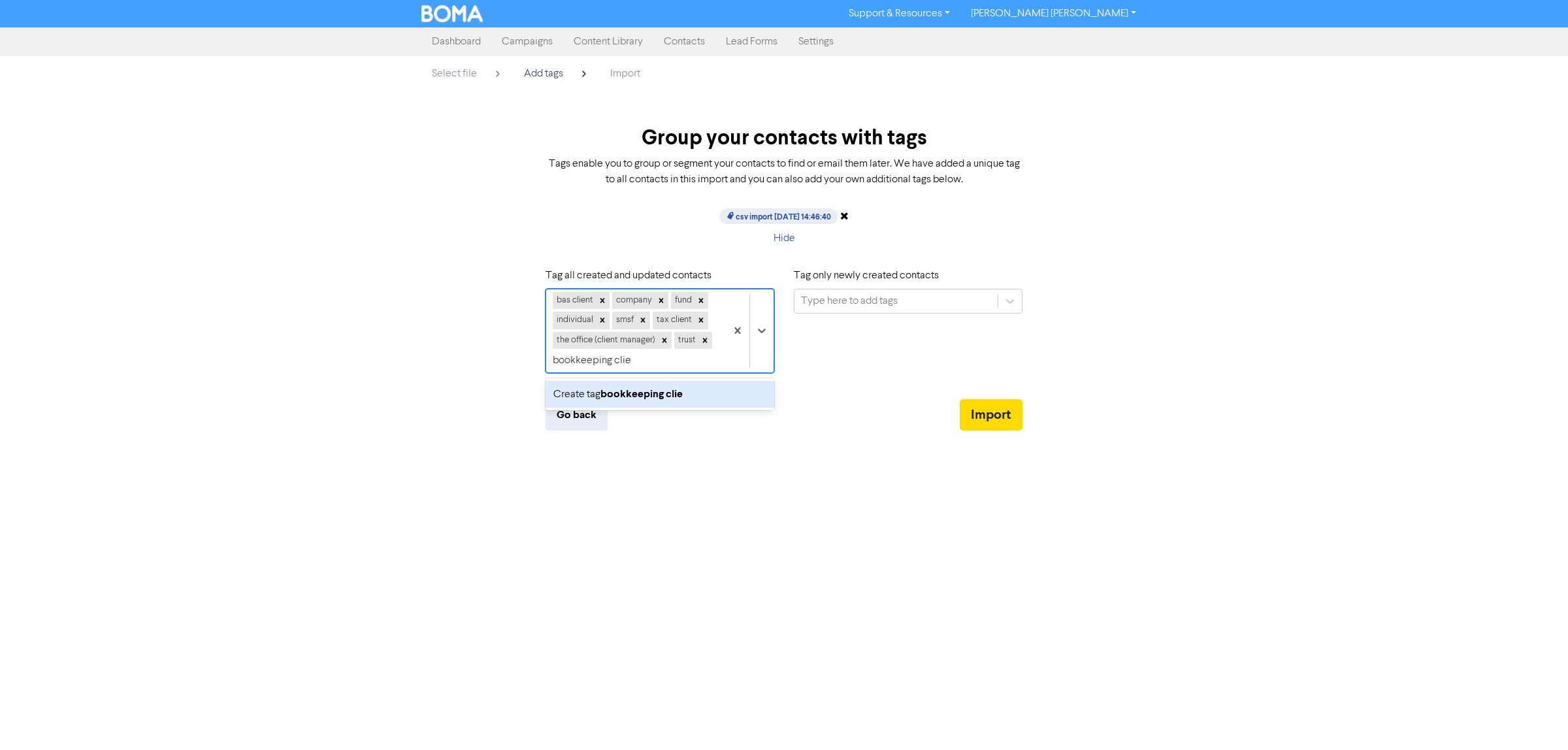
type input "bookkeeping client"
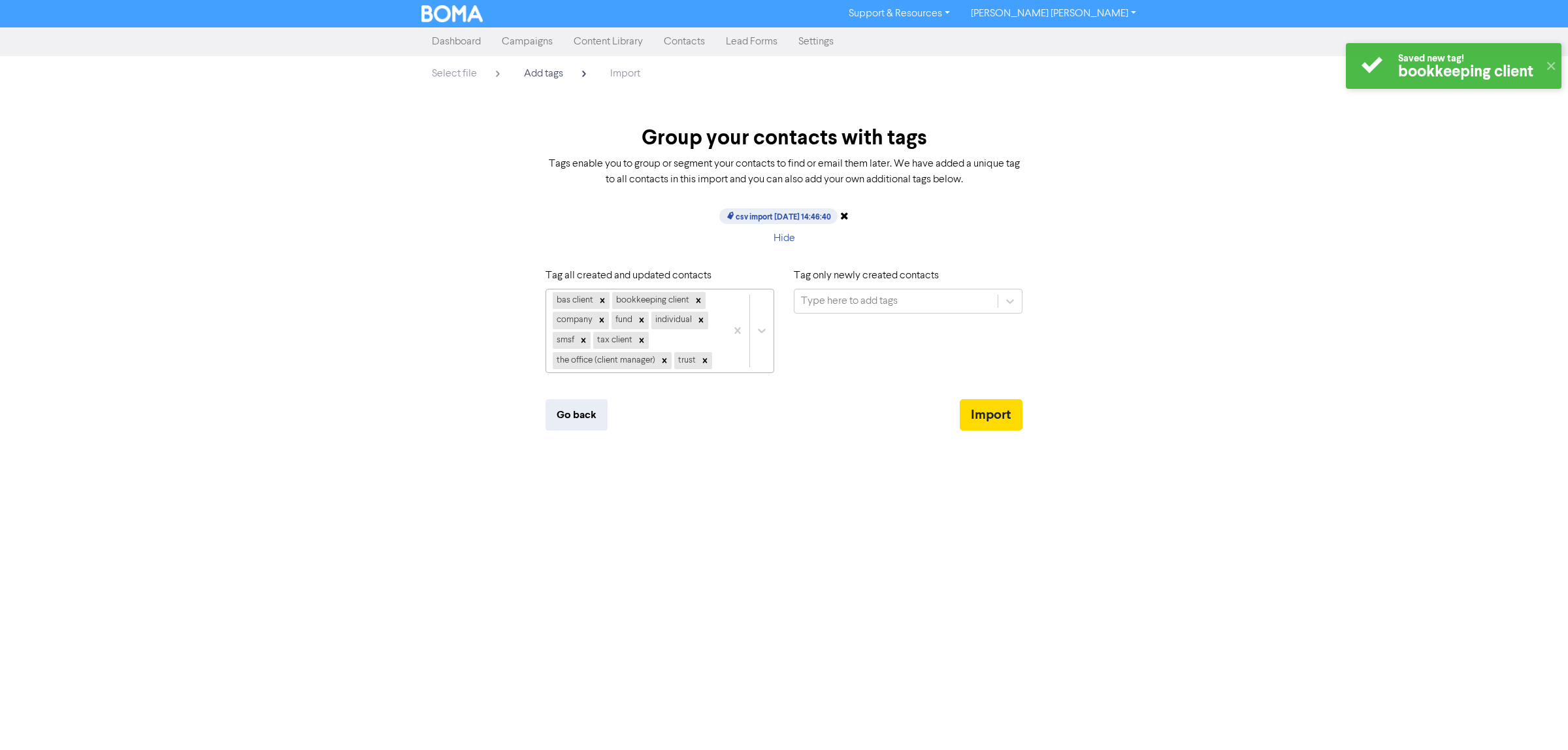
click at [719, 356] on div "bas client bookkeeping client company fund individual smsf tax client the offic…" at bounding box center [636, 330] width 180 height 83
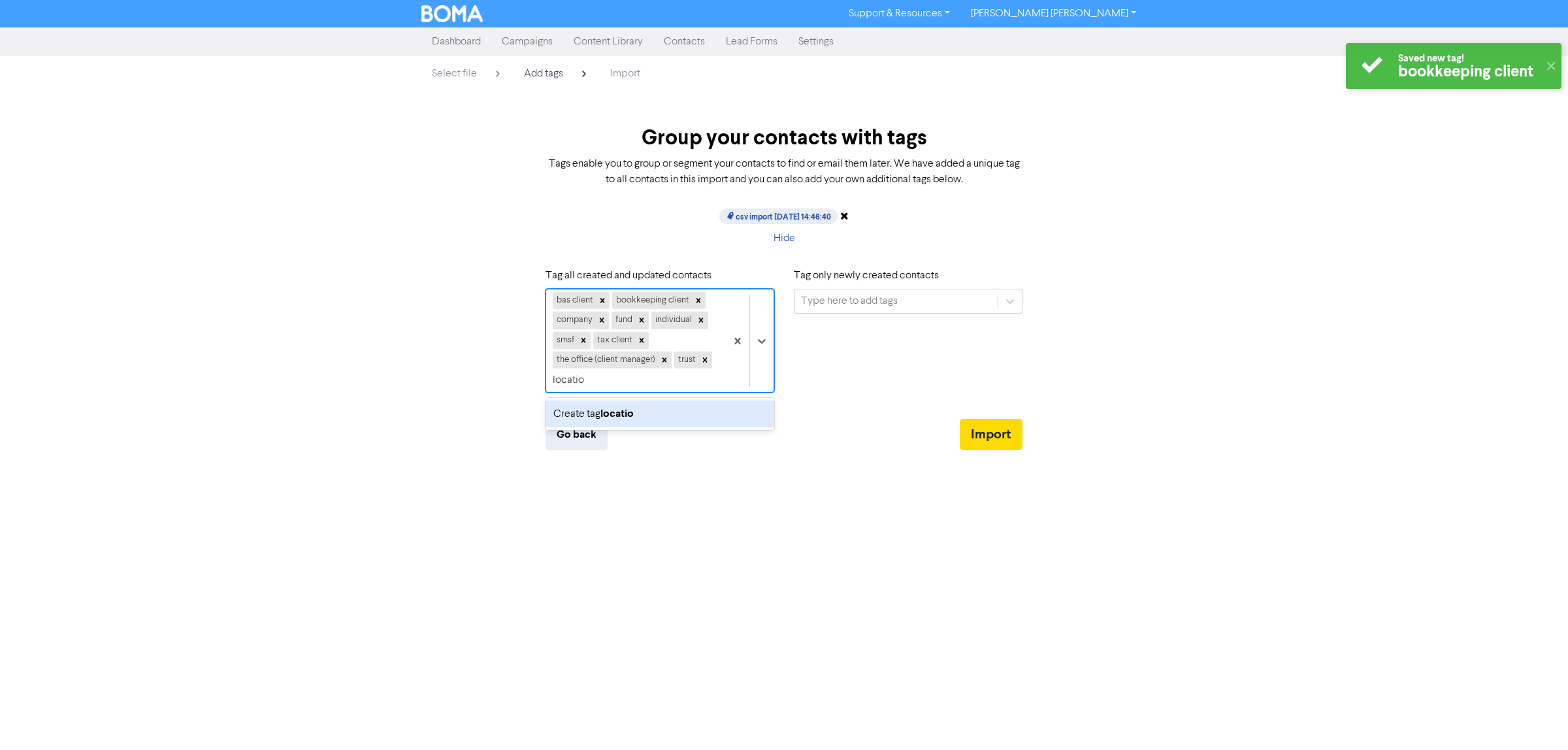
type input "location"
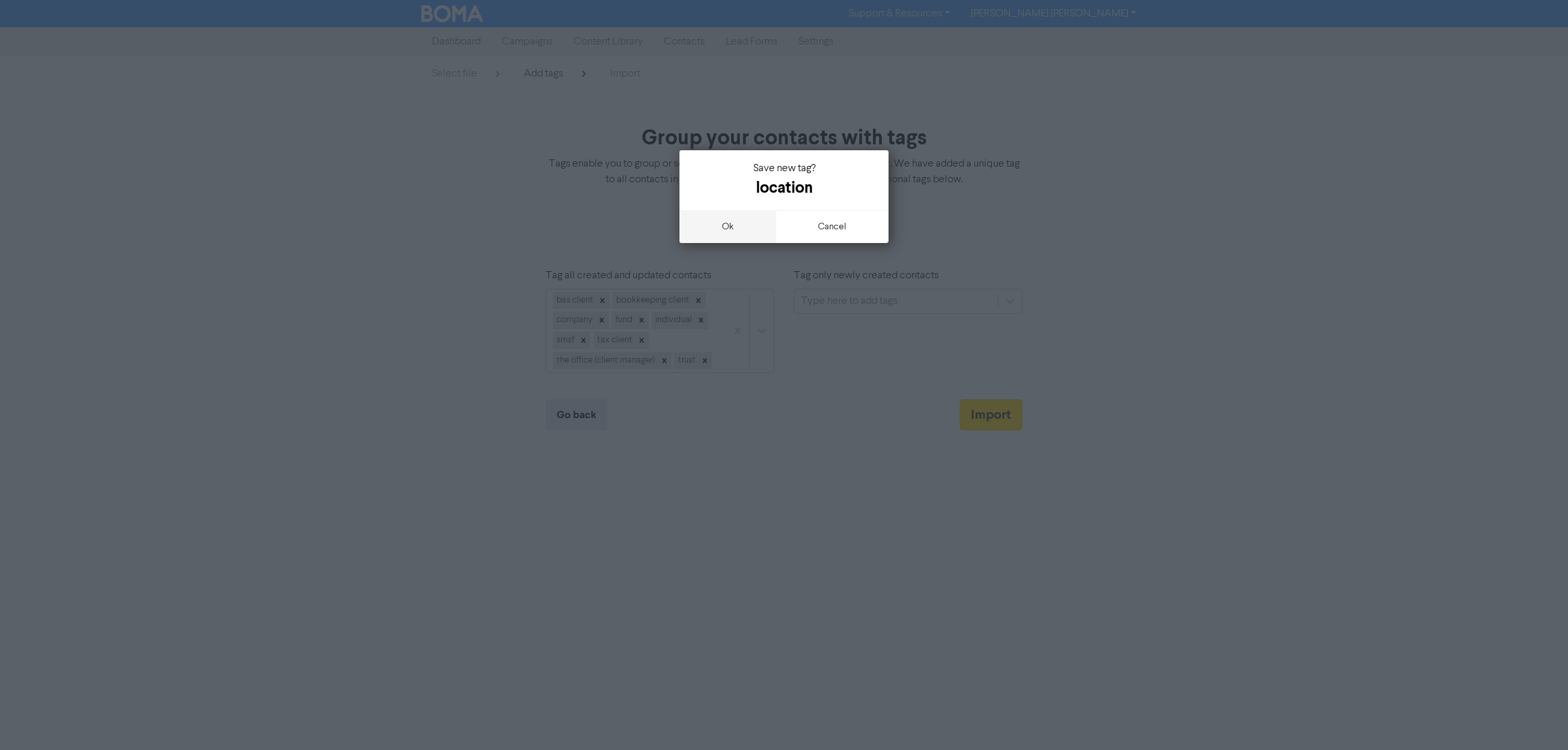
click at [721, 222] on button "ok" at bounding box center [728, 227] width 97 height 33
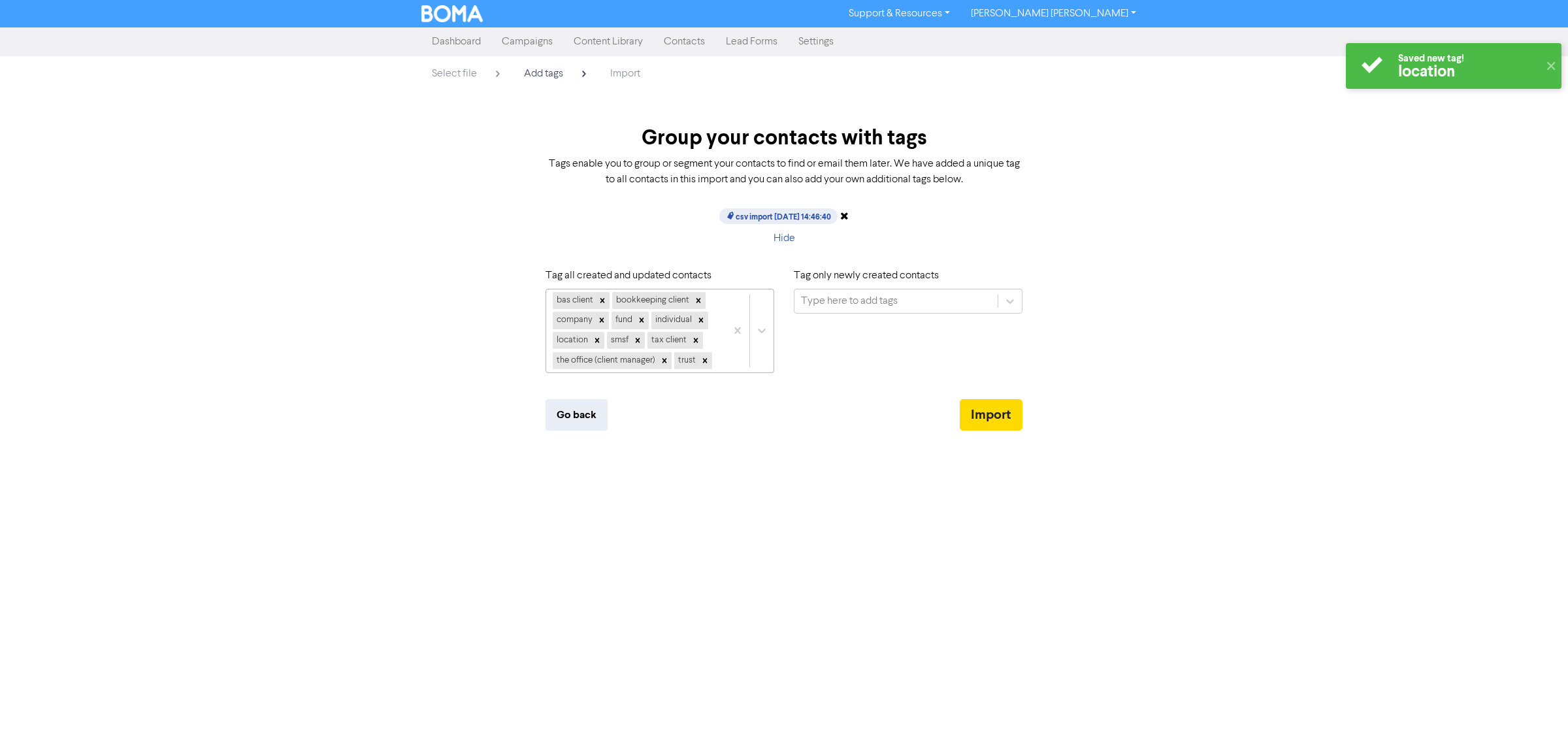
click at [717, 360] on div "bas client bookkeeping client company fund individual location smsf tax client …" at bounding box center [636, 330] width 180 height 83
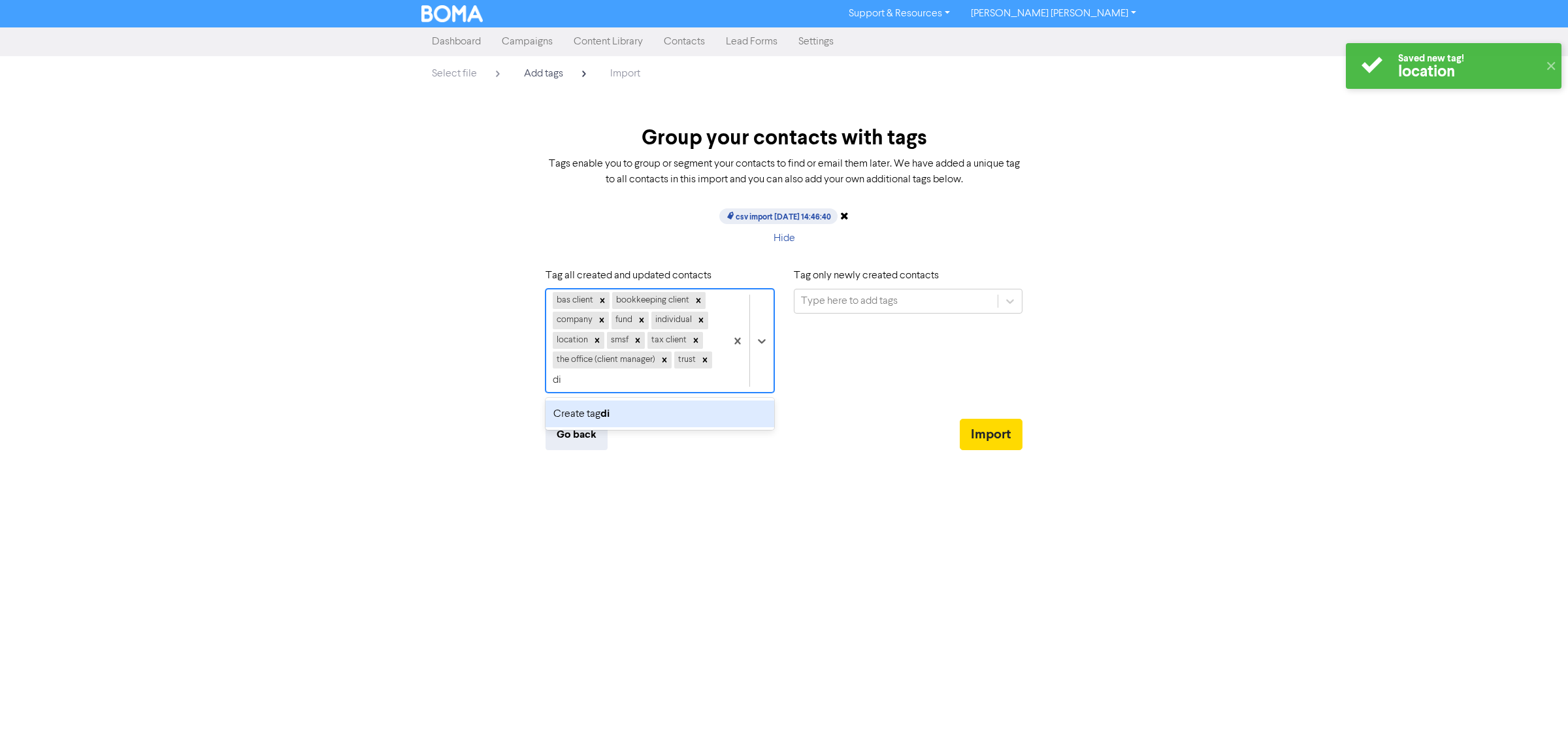
type input "d"
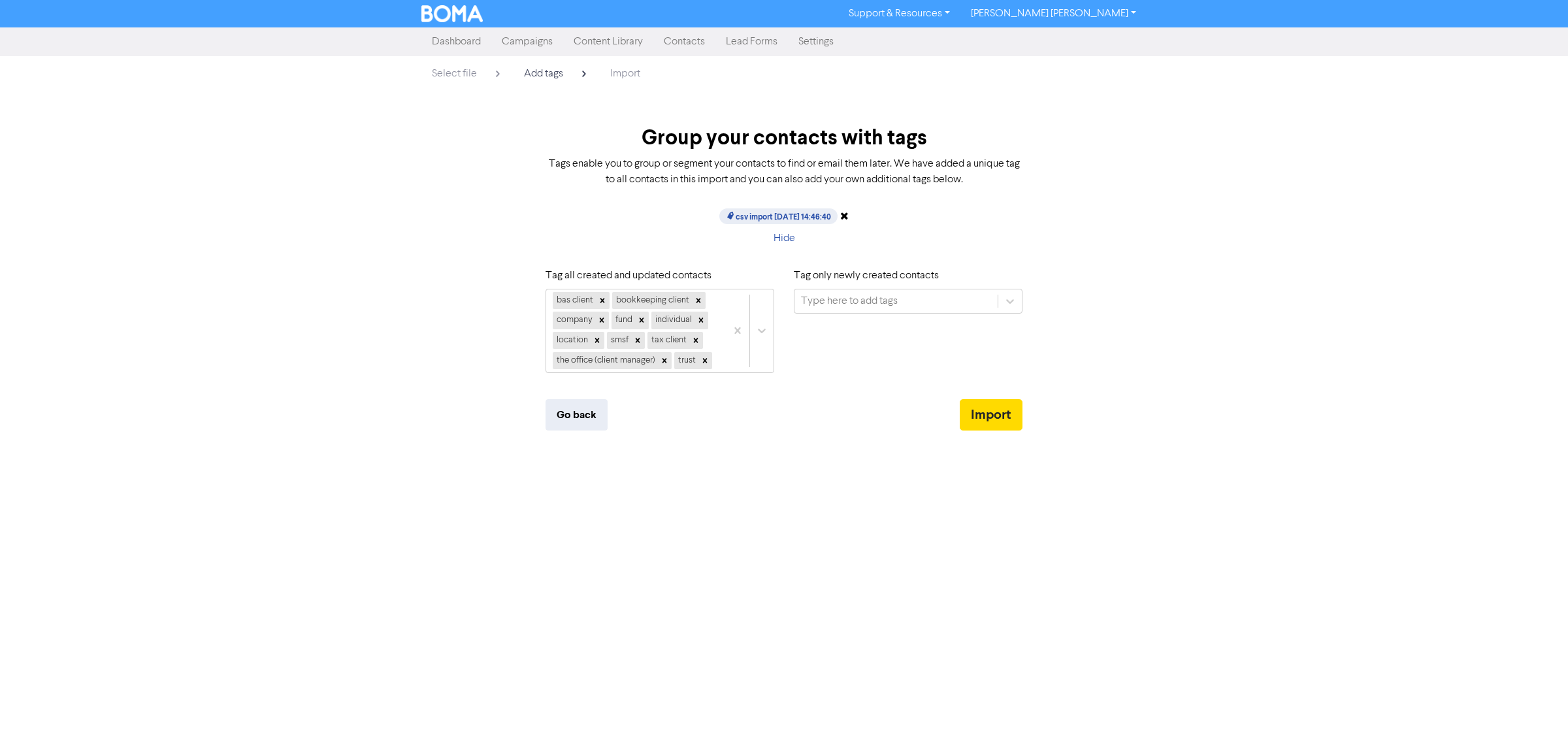
click at [700, 488] on div "Support & Resources Video Tutorials FAQ & Guides Marketing Education [PERSON_NA…" at bounding box center [784, 375] width 1568 height 750
click at [604, 301] on icon at bounding box center [602, 300] width 9 height 9
click at [585, 319] on icon at bounding box center [583, 320] width 9 height 9
click at [602, 316] on icon at bounding box center [602, 320] width 9 height 9
click at [638, 317] on icon at bounding box center [638, 320] width 9 height 9
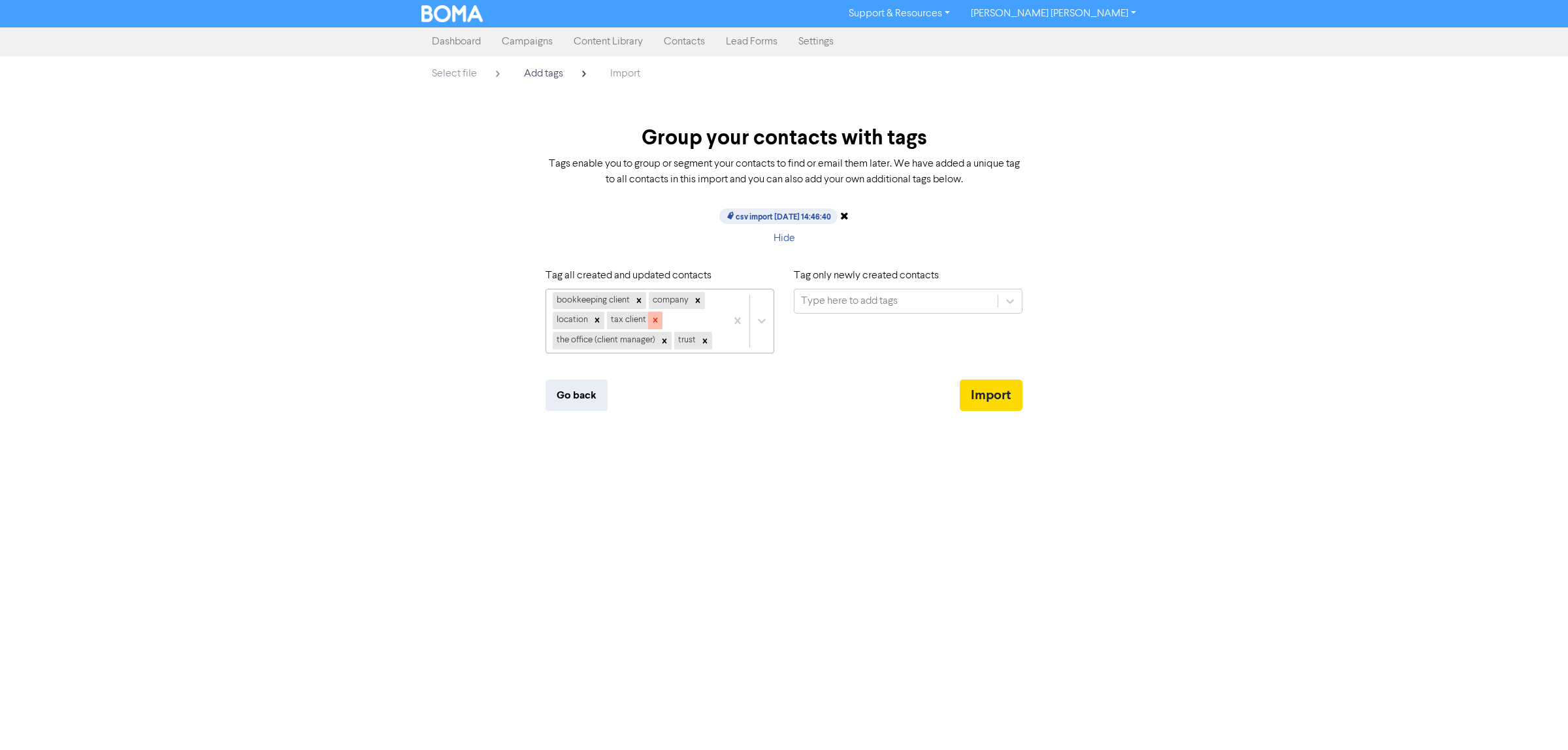
click at [652, 319] on icon at bounding box center [655, 320] width 9 height 9
click at [595, 319] on icon at bounding box center [597, 320] width 9 height 9
click at [695, 298] on icon at bounding box center [698, 300] width 9 height 9
click at [661, 320] on icon at bounding box center [664, 321] width 9 height 9
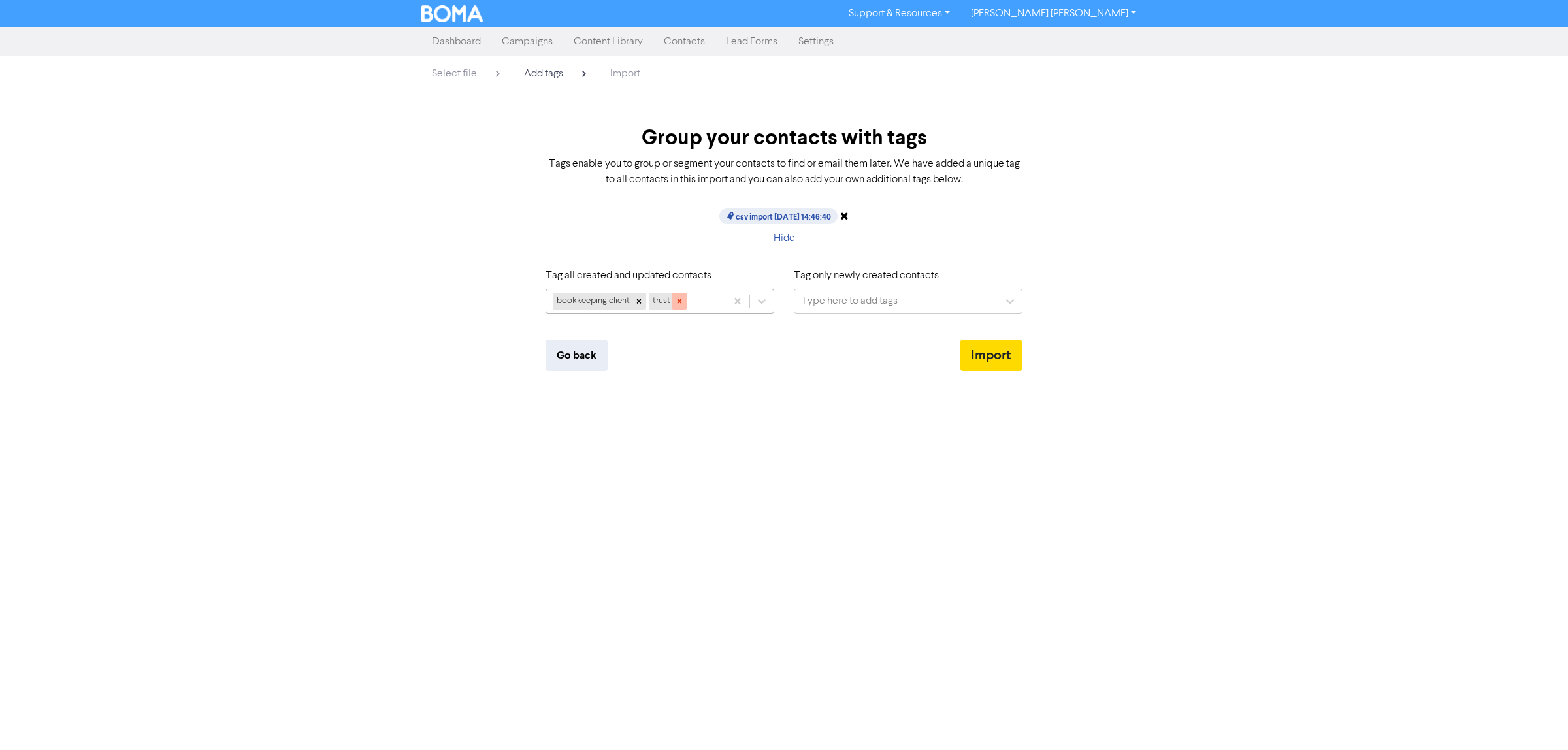
click at [679, 298] on icon at bounding box center [679, 301] width 9 height 9
click at [633, 298] on div at bounding box center [639, 301] width 15 height 17
click at [985, 349] on button "Import" at bounding box center [991, 355] width 63 height 31
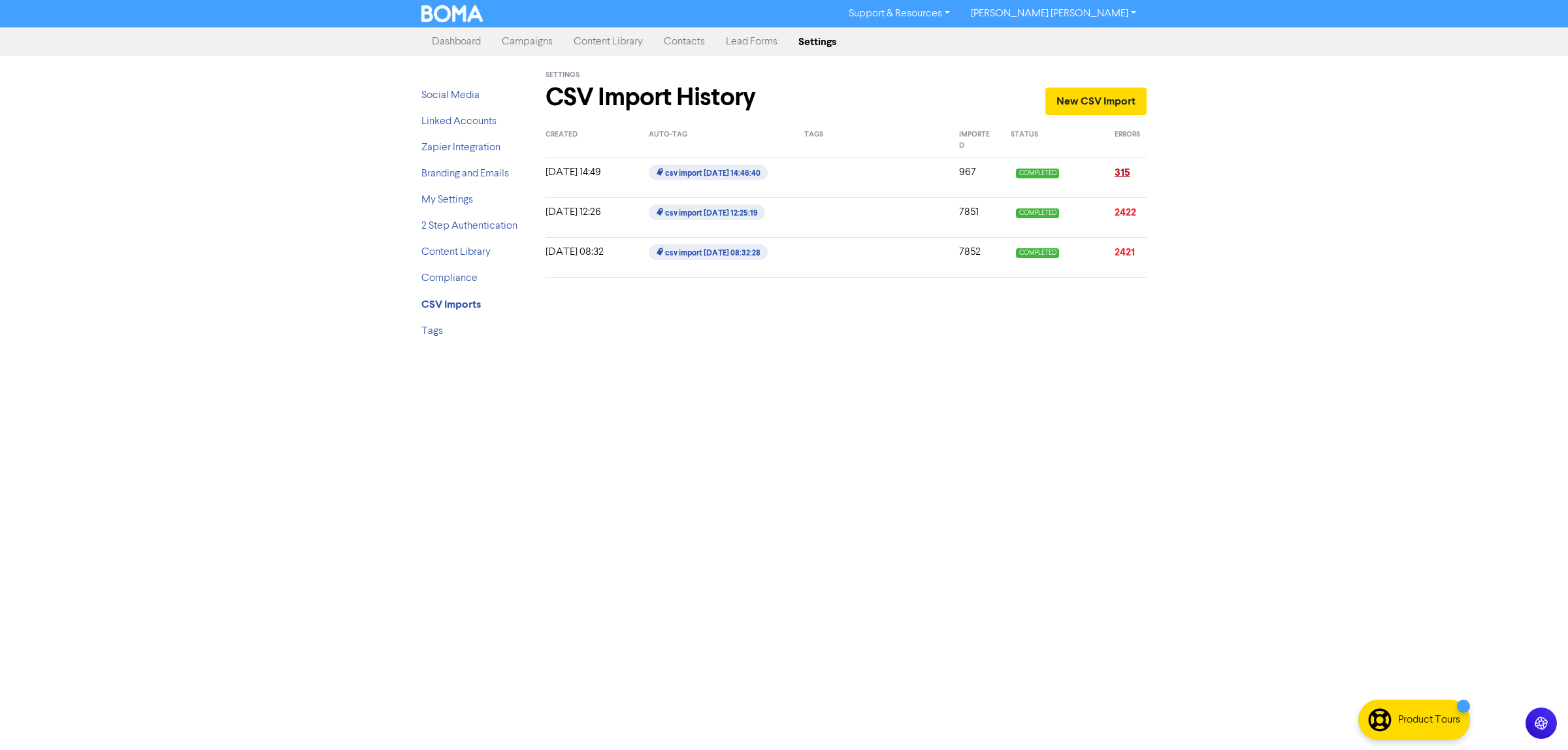
click at [1117, 173] on link "315" at bounding box center [1123, 172] width 16 height 13
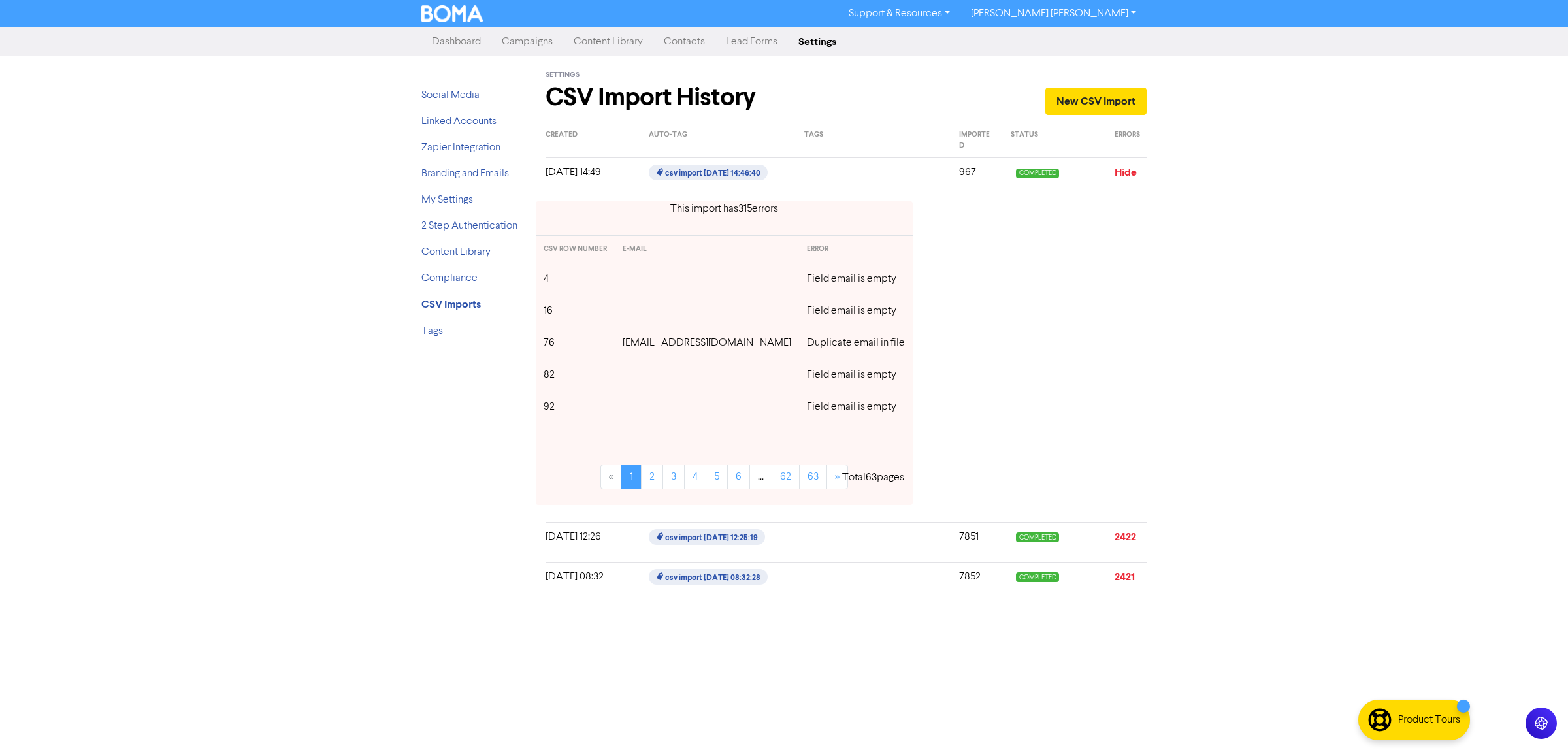
click at [1392, 363] on div "Support & Resources Video Tutorials FAQ & Guides Marketing Education [PERSON_NA…" at bounding box center [784, 375] width 1568 height 750
click at [1123, 174] on link "Hide" at bounding box center [1126, 172] width 22 height 13
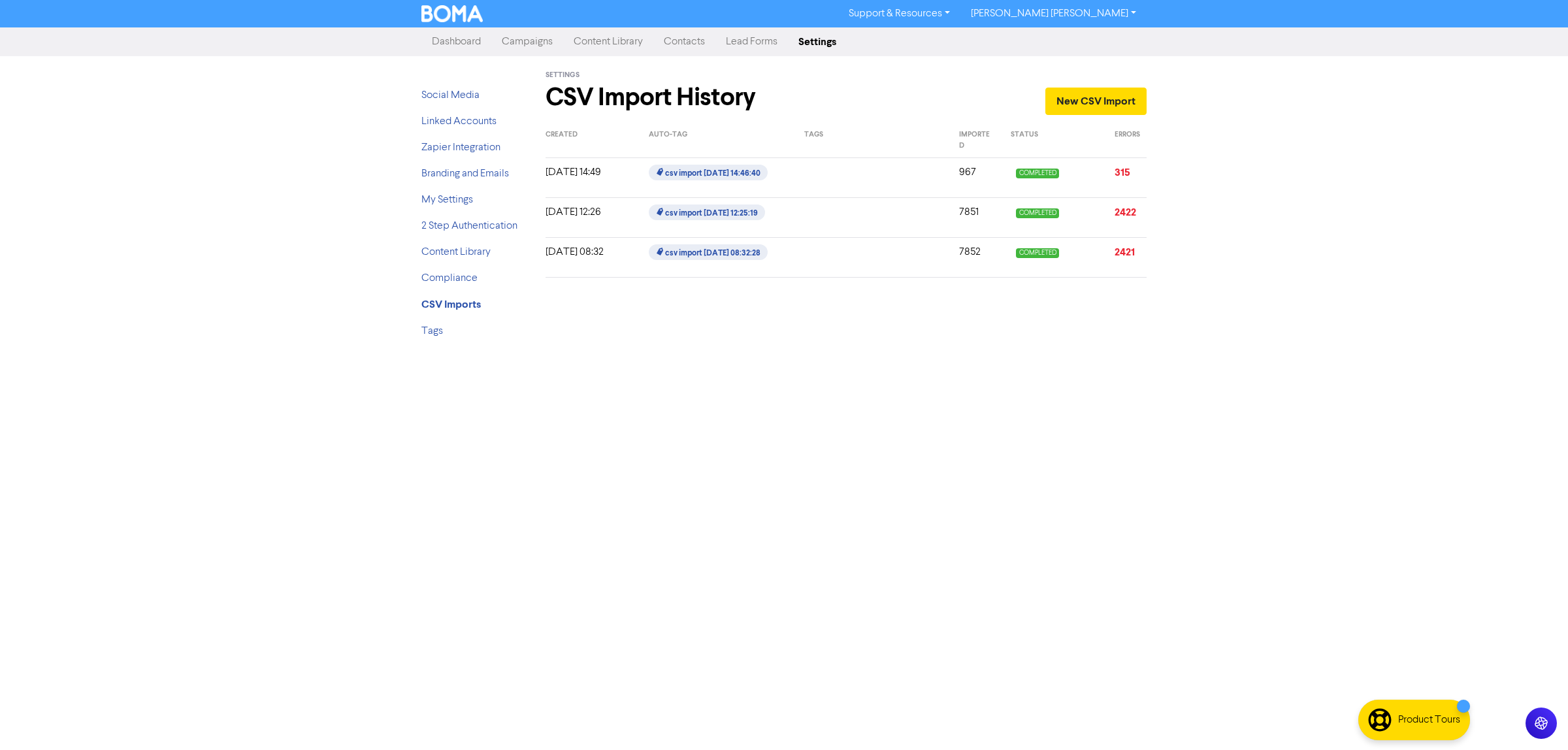
click at [675, 40] on link "Contacts" at bounding box center [684, 42] width 62 height 26
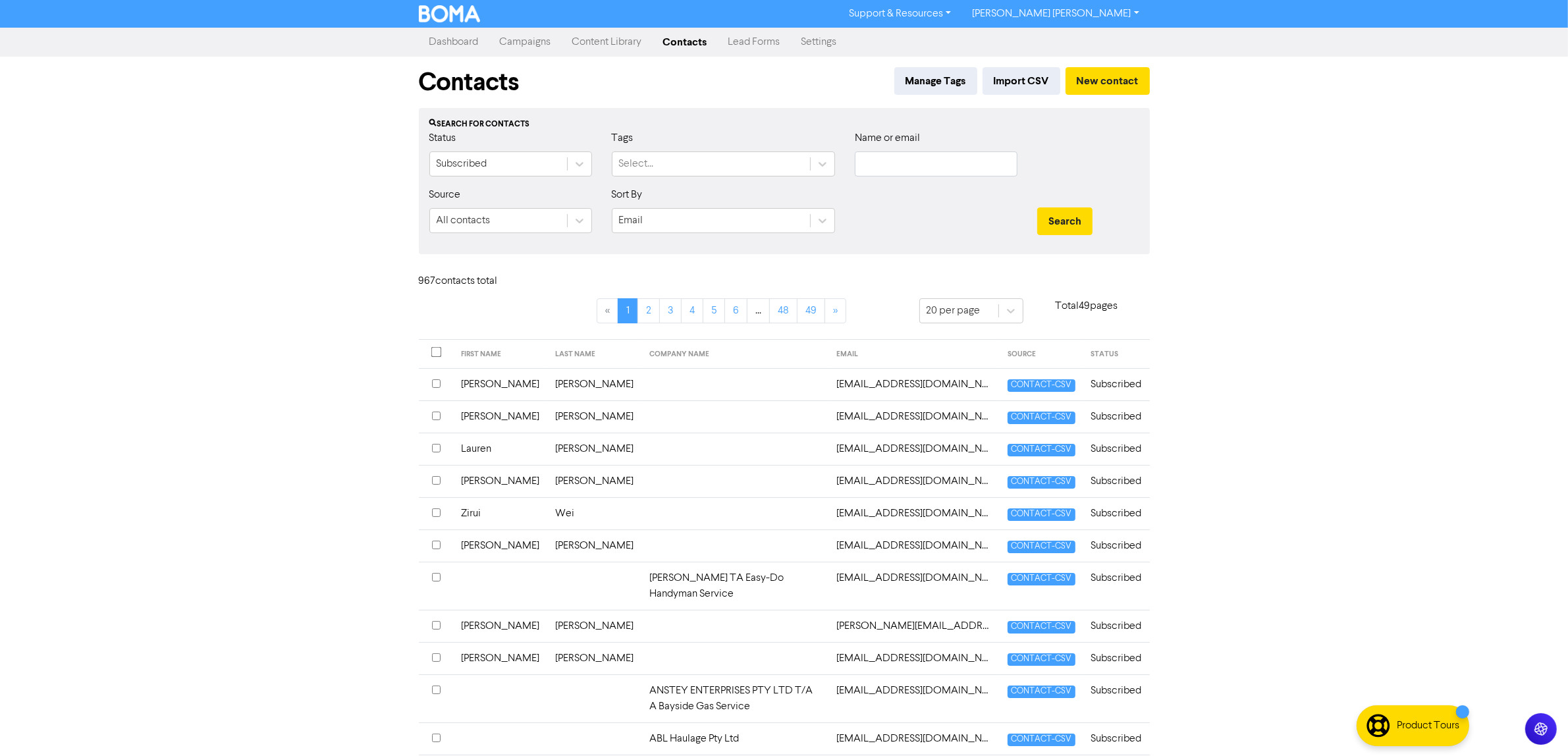
click at [455, 37] on link "Dashboard" at bounding box center [454, 42] width 70 height 27
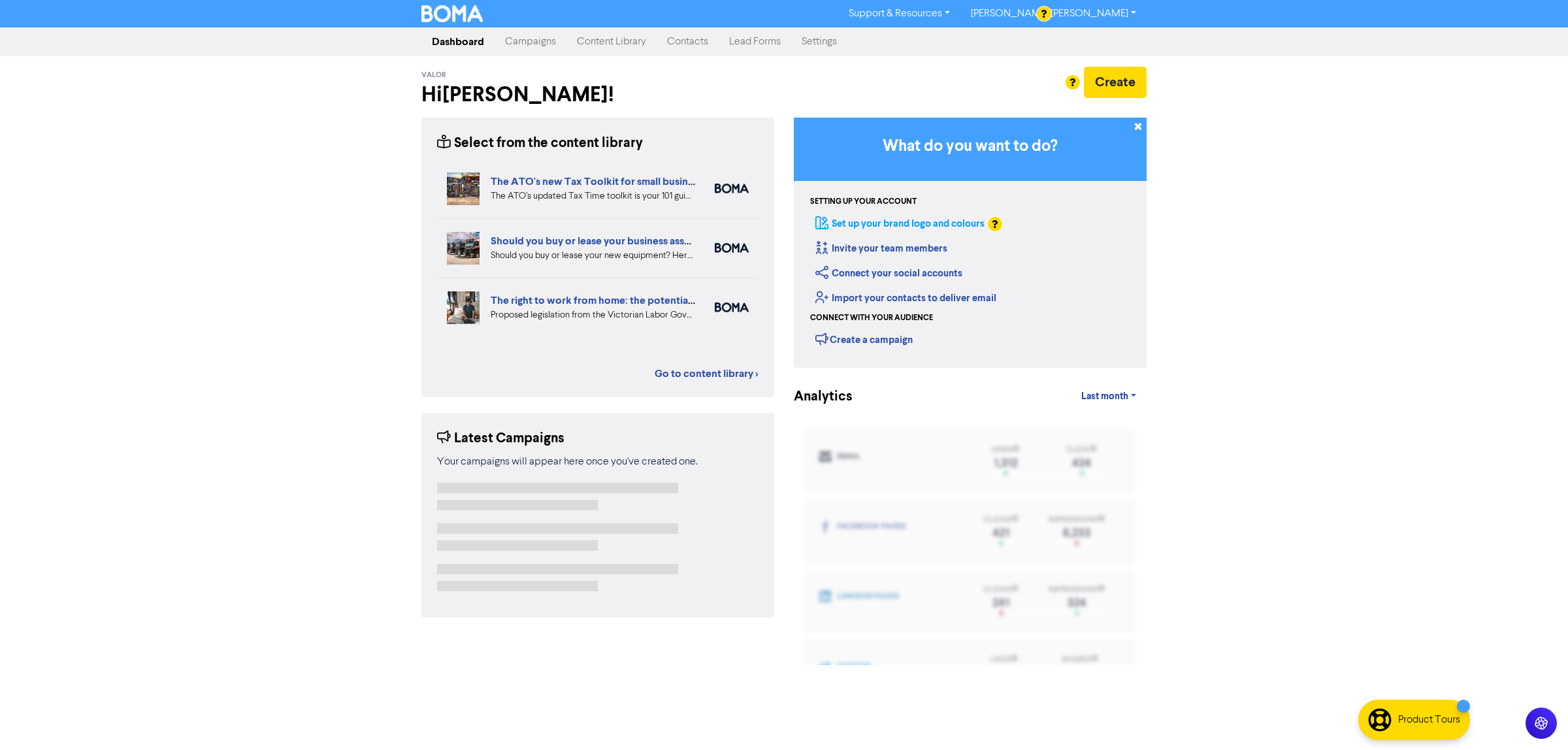
click at [869, 224] on link "Set up your brand logo and colours" at bounding box center [900, 224] width 169 height 13
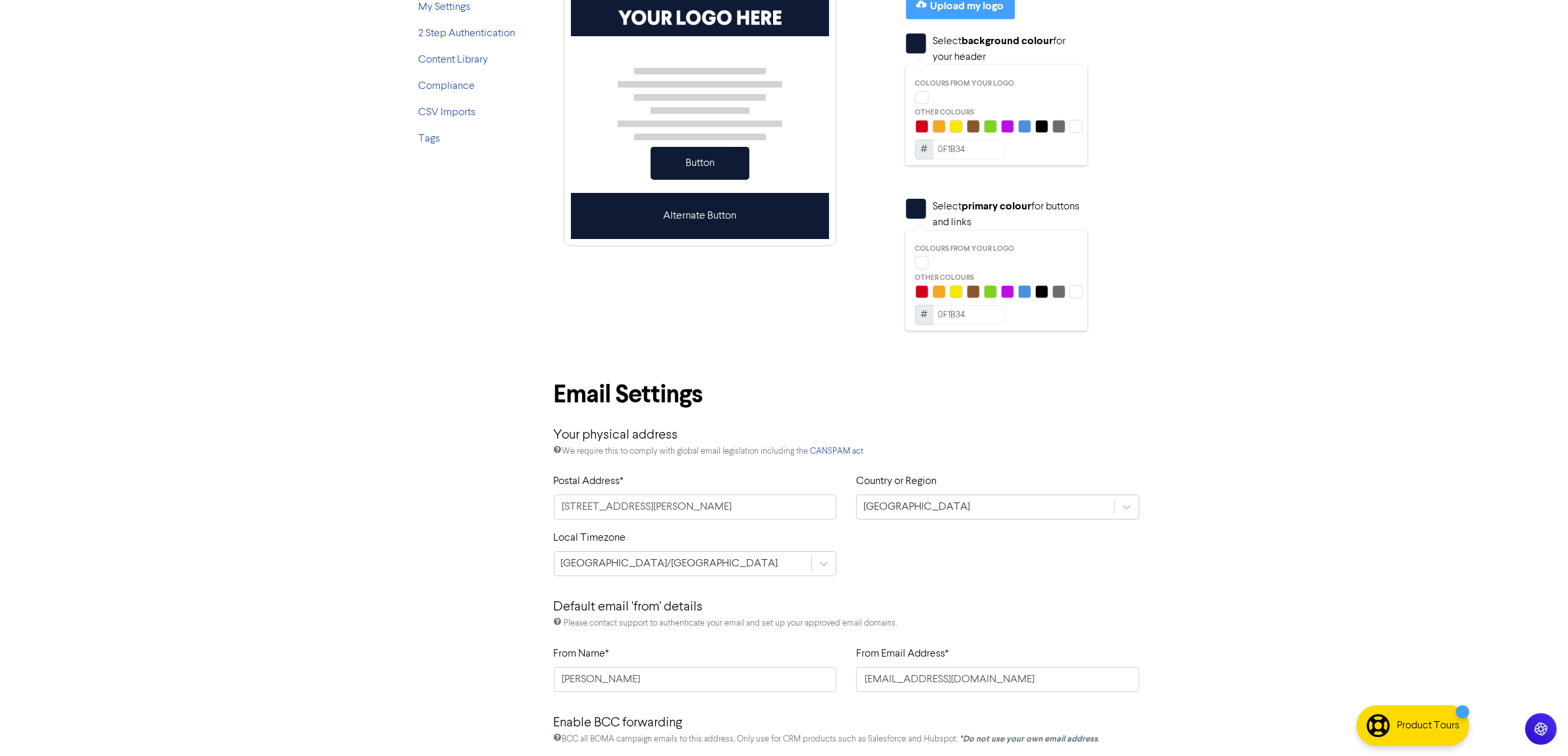
scroll to position [112, 0]
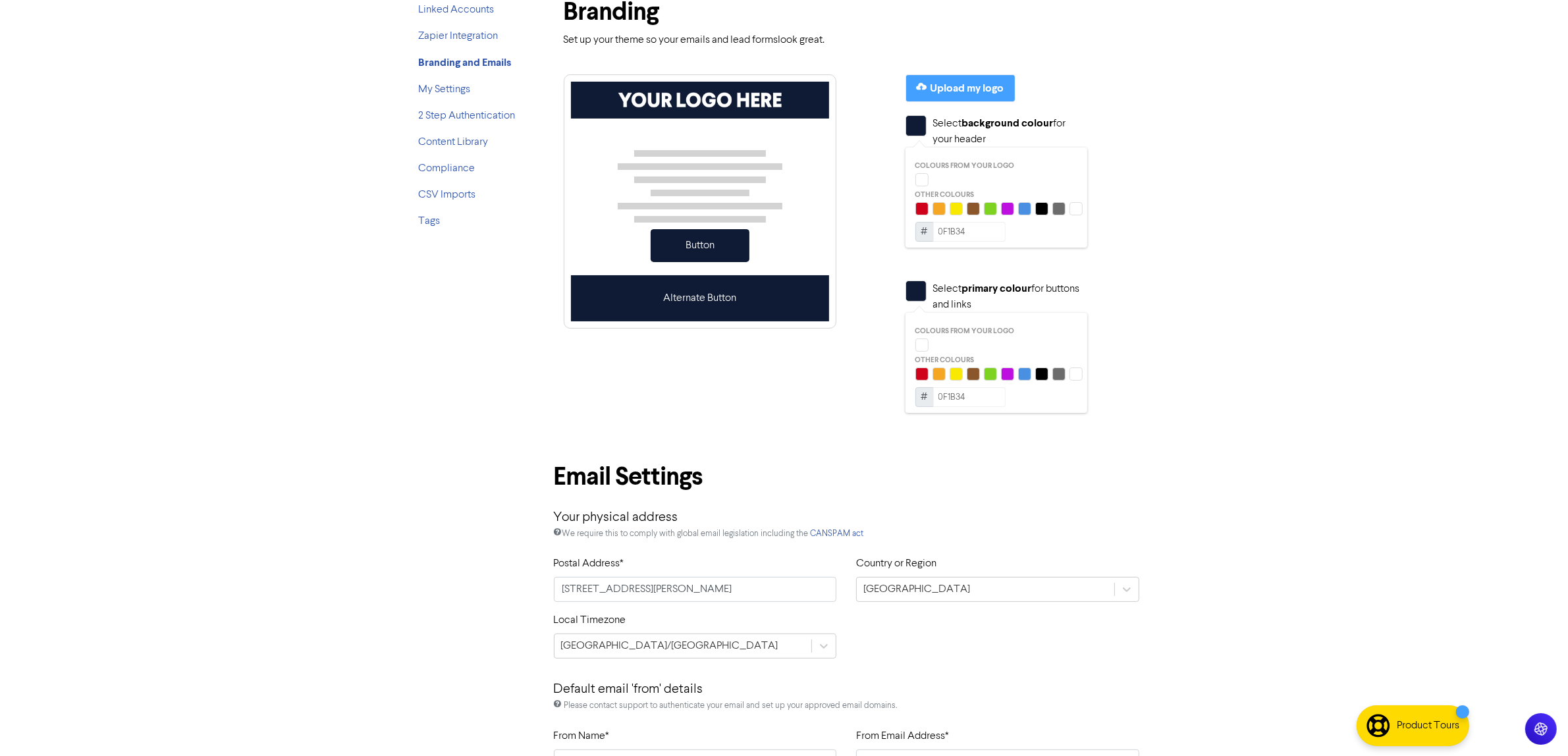
click at [695, 249] on div "Button" at bounding box center [700, 245] width 99 height 33
click at [950, 84] on div "Upload my logo" at bounding box center [967, 88] width 74 height 16
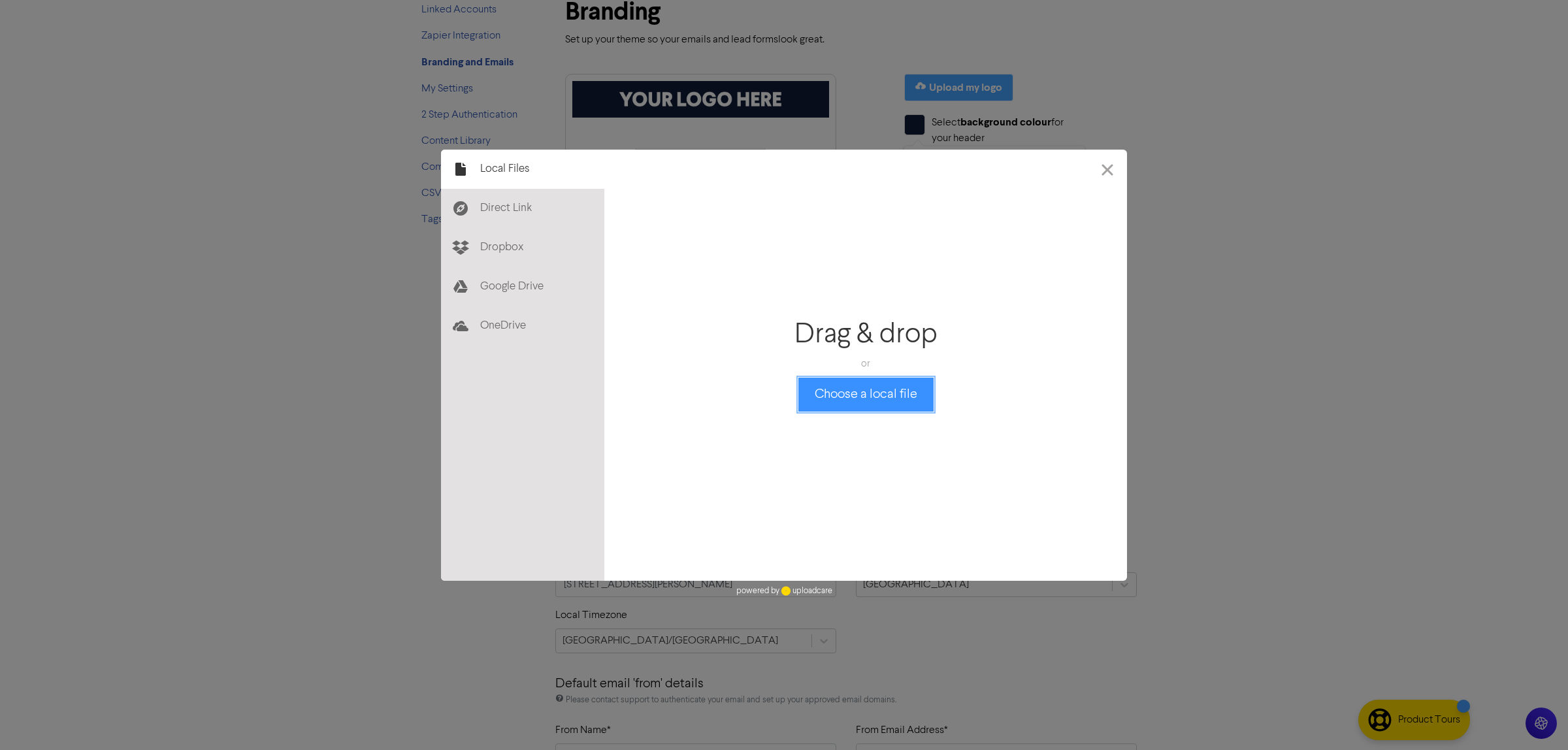
click at [856, 400] on button "Choose a local file" at bounding box center [866, 395] width 135 height 34
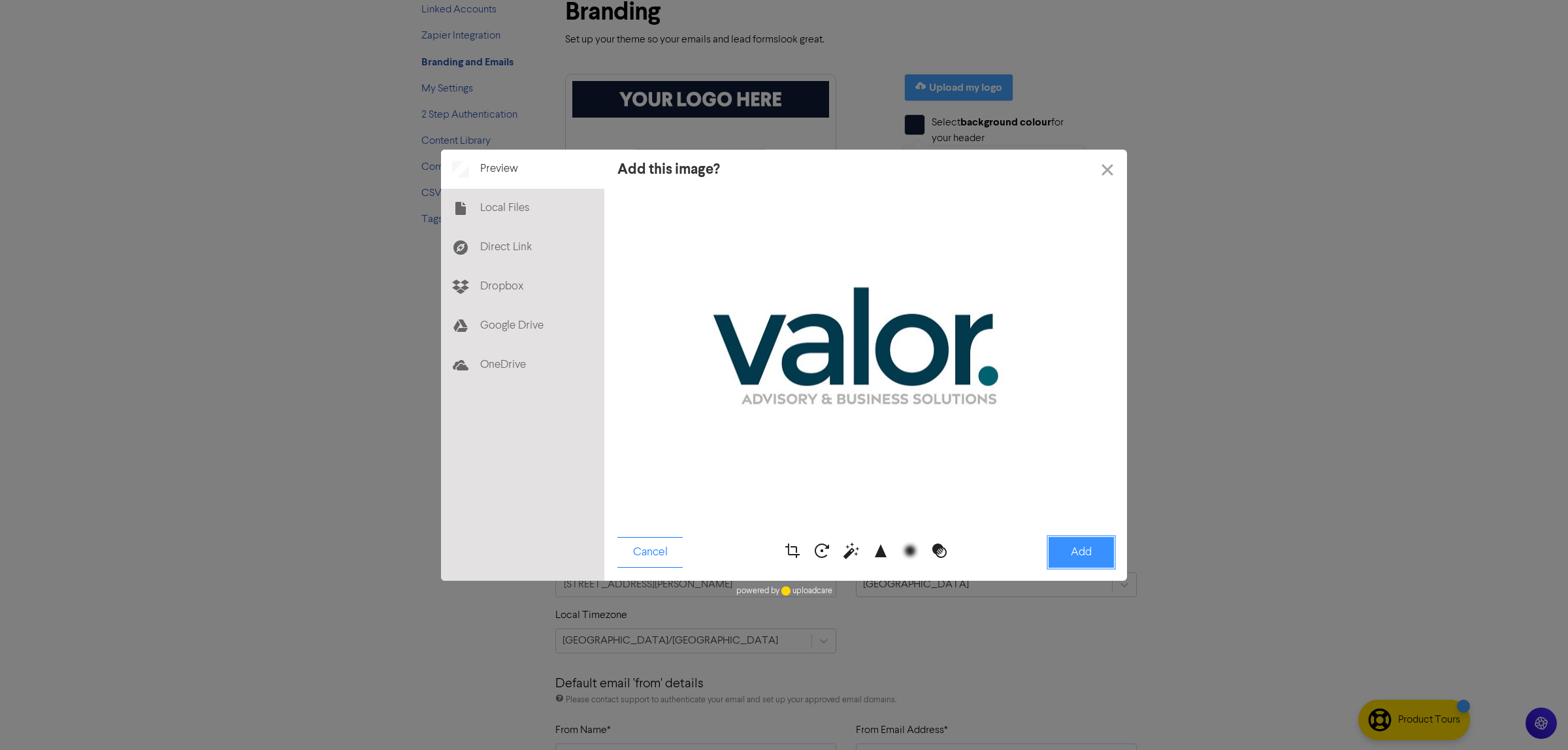
click at [1076, 549] on button "Add" at bounding box center [1082, 553] width 66 height 31
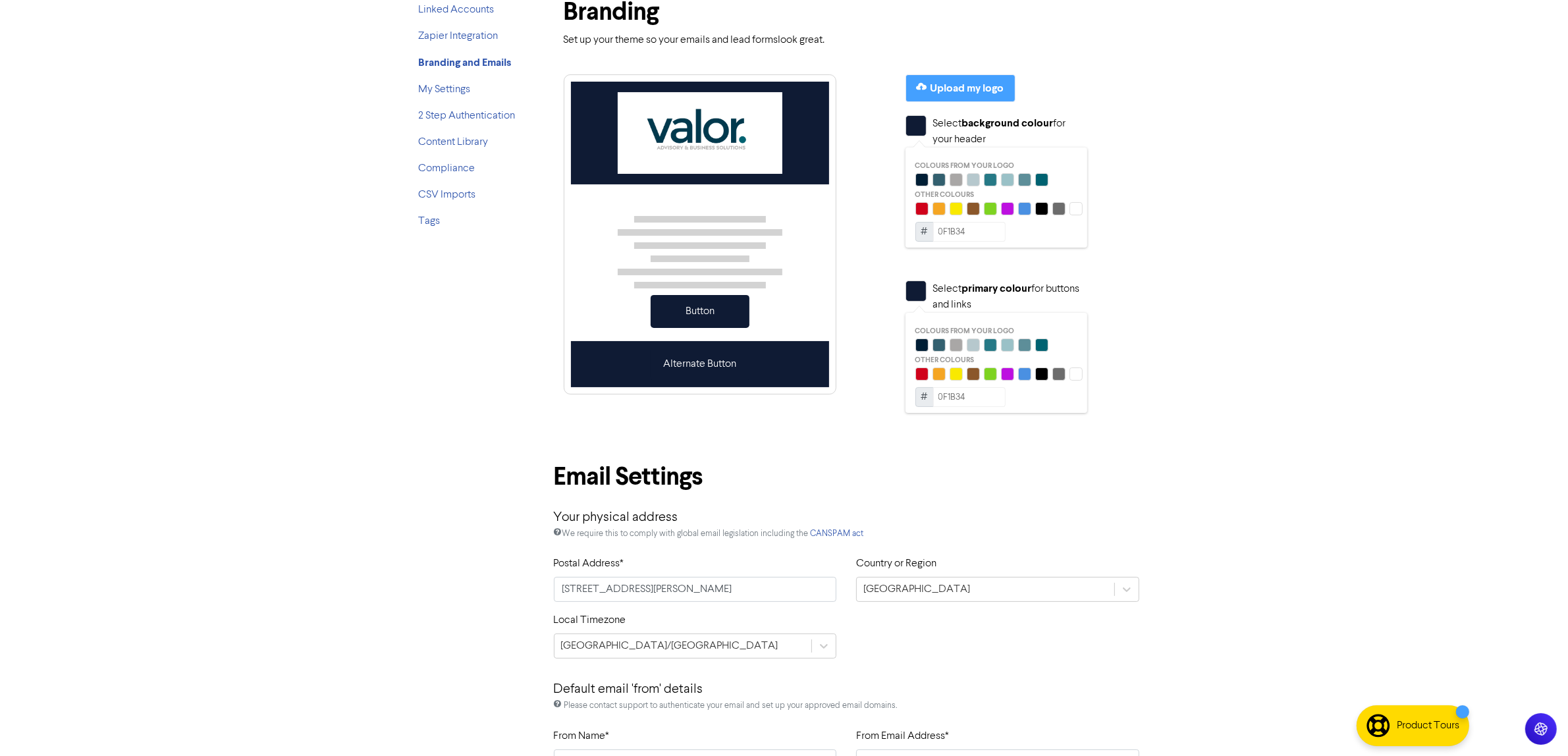
scroll to position [0, 0]
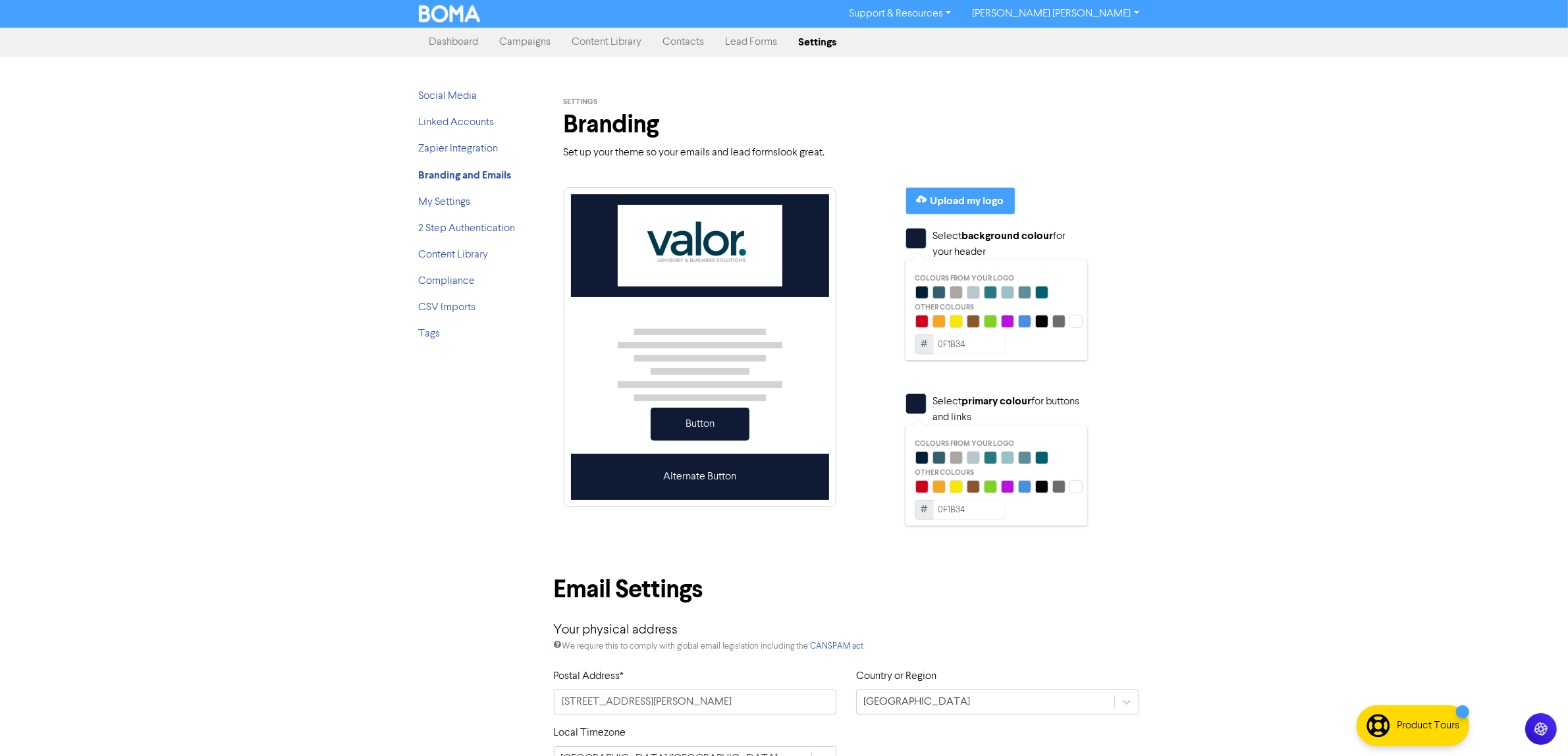
click at [967, 292] on div at bounding box center [973, 292] width 13 height 13
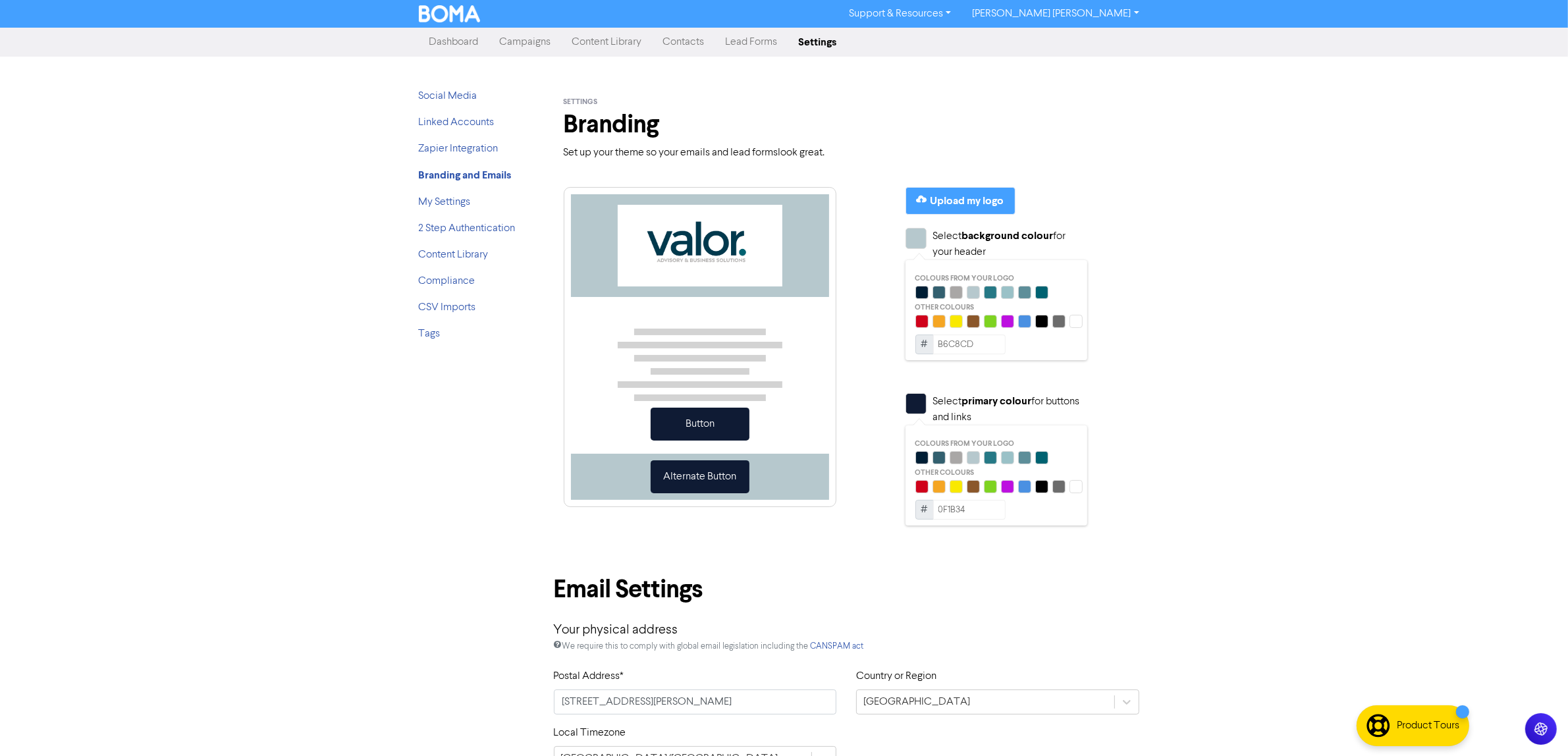
click at [943, 292] on div at bounding box center [939, 292] width 13 height 13
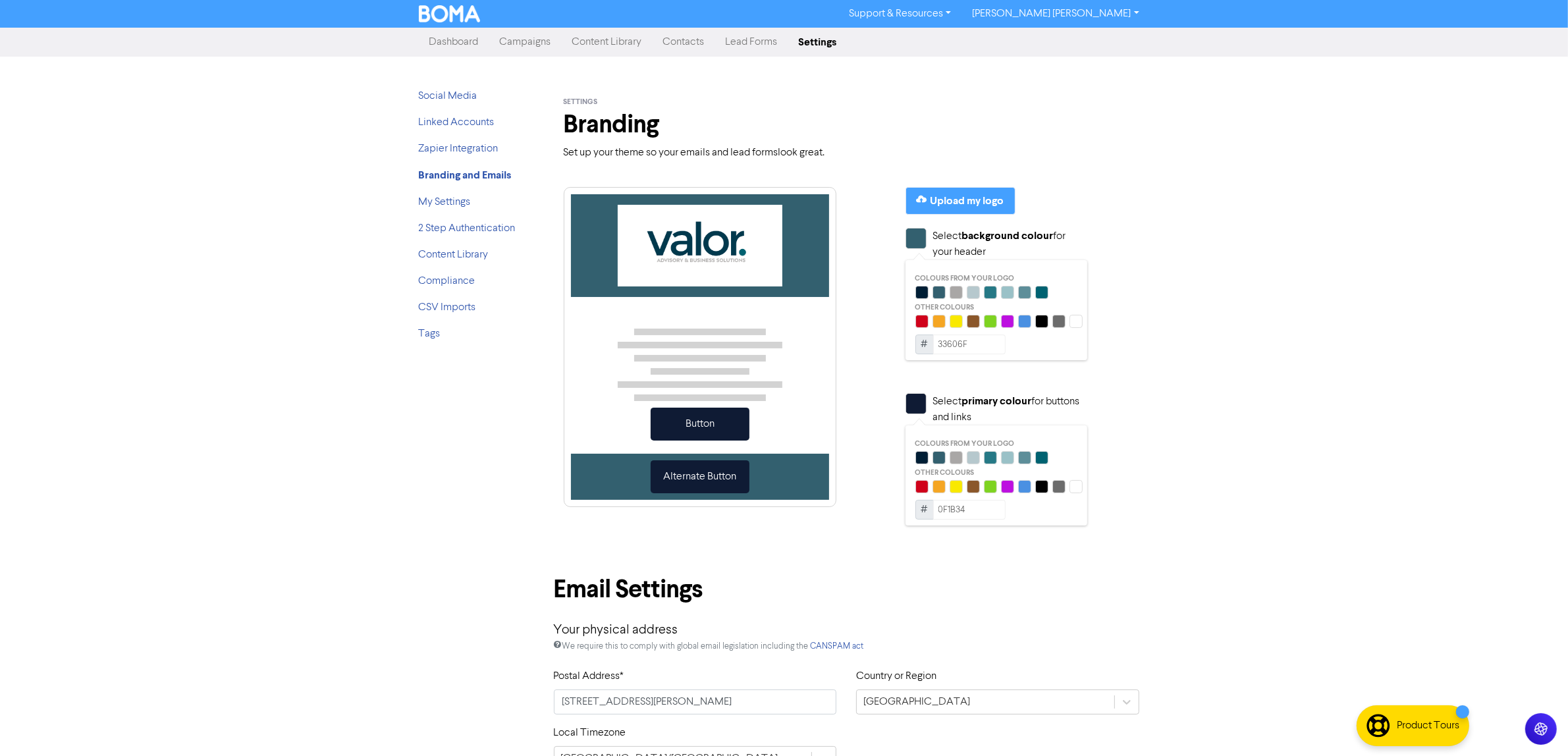
click at [924, 292] on div at bounding box center [922, 292] width 13 height 13
type input "001E35"
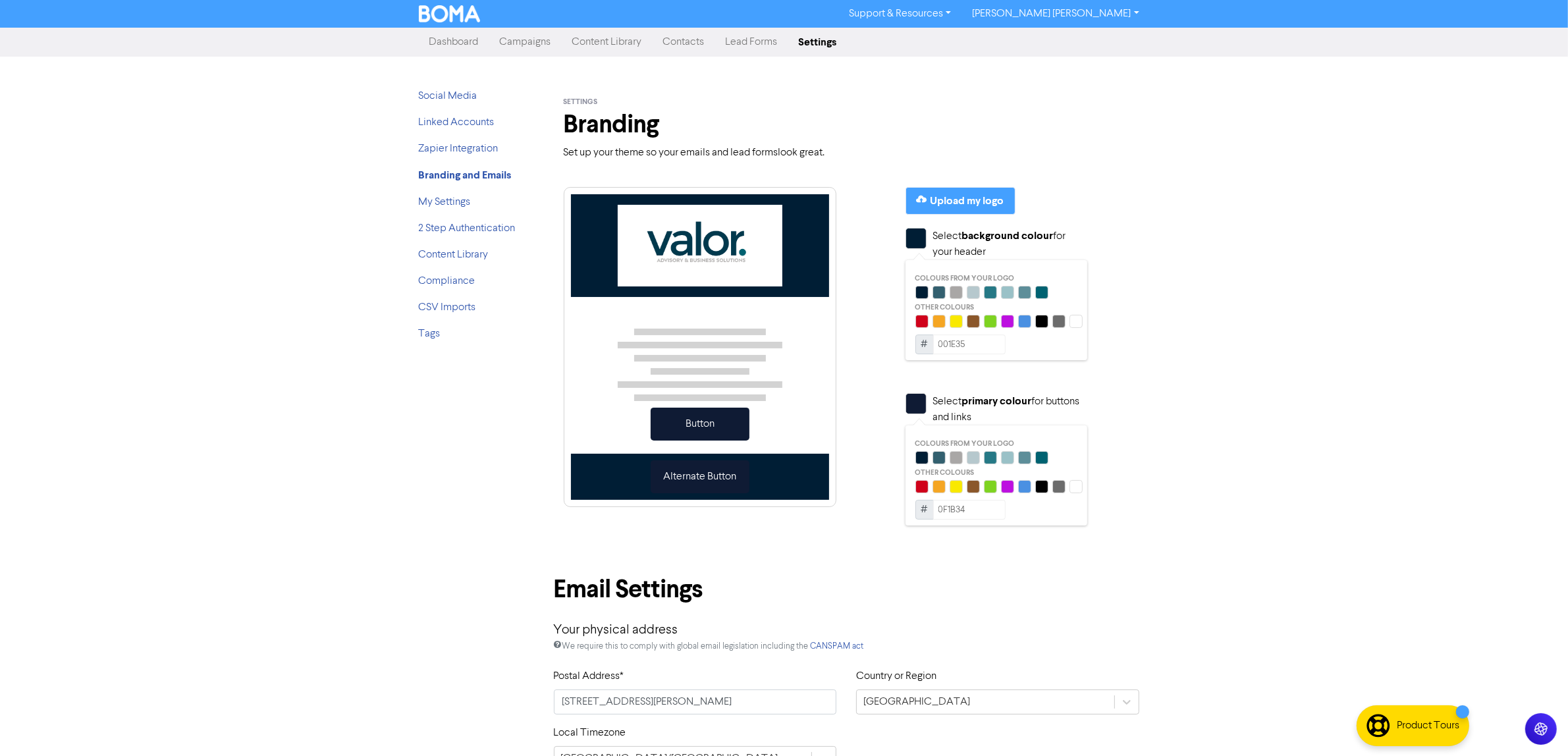
click at [990, 457] on div at bounding box center [991, 457] width 13 height 13
click at [1052, 455] on div at bounding box center [998, 457] width 166 height 13
click at [1045, 456] on div at bounding box center [1042, 457] width 13 height 13
type input "006271"
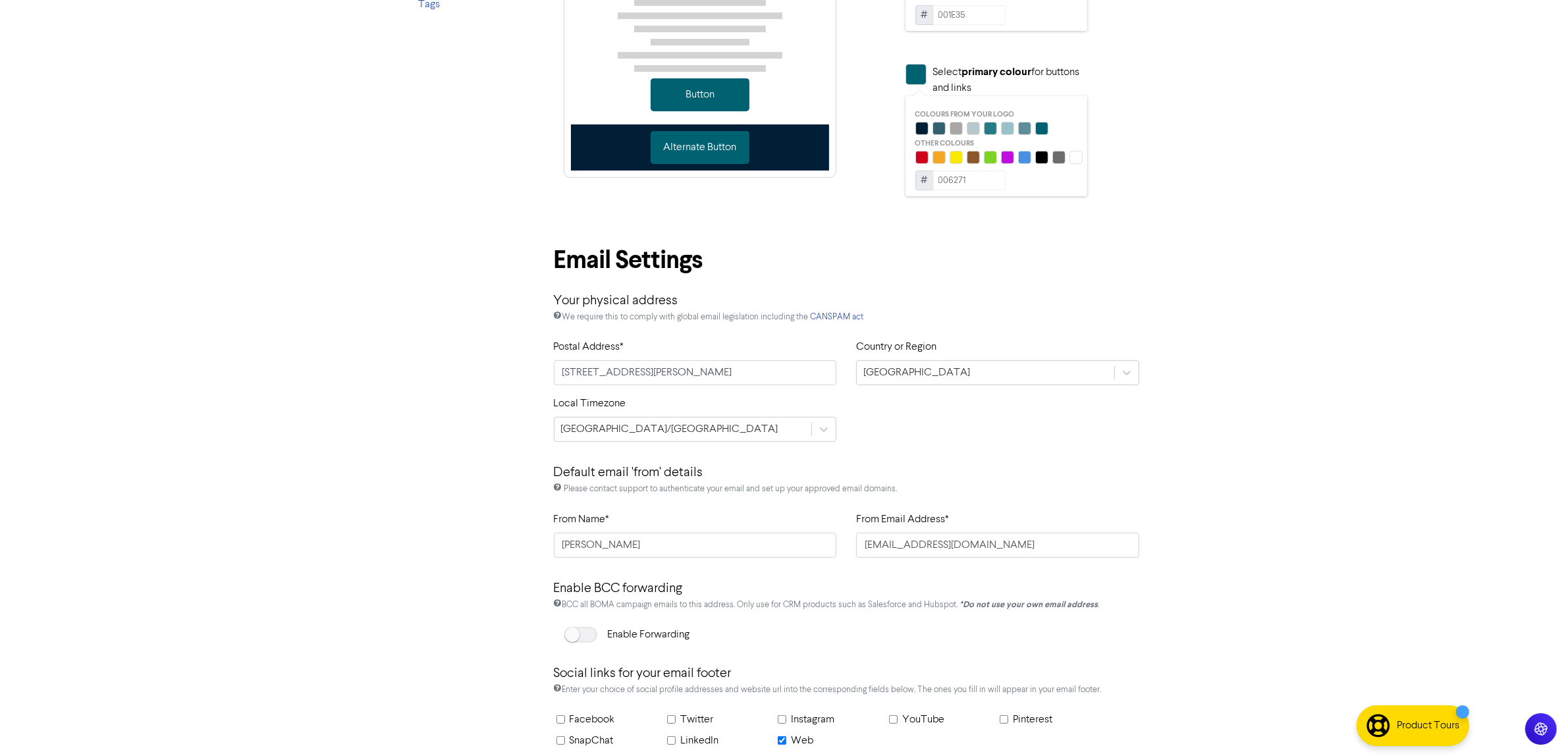
scroll to position [442, 0]
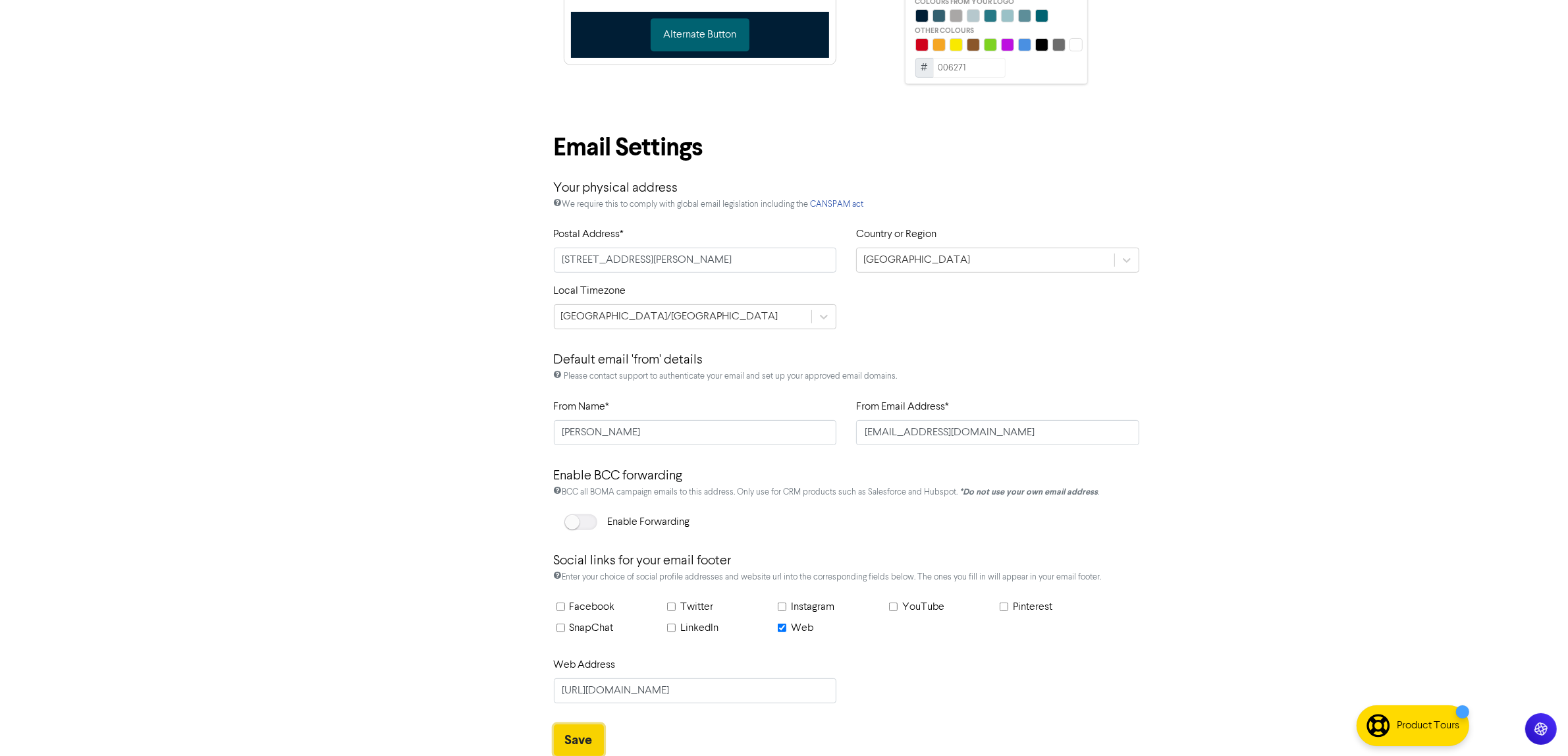
click at [565, 735] on button "Save" at bounding box center [579, 740] width 50 height 32
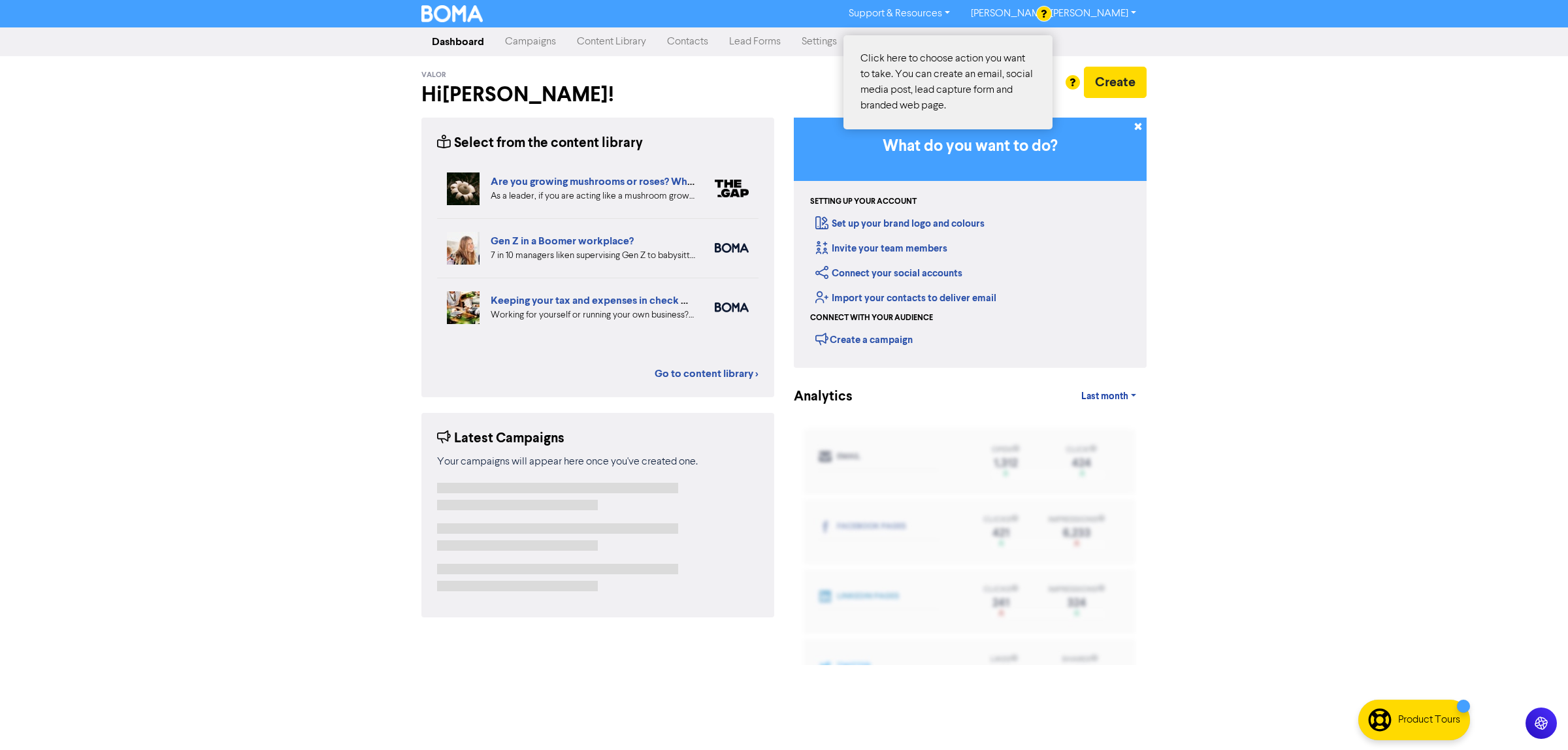
click at [1117, 85] on div at bounding box center [784, 375] width 1568 height 750
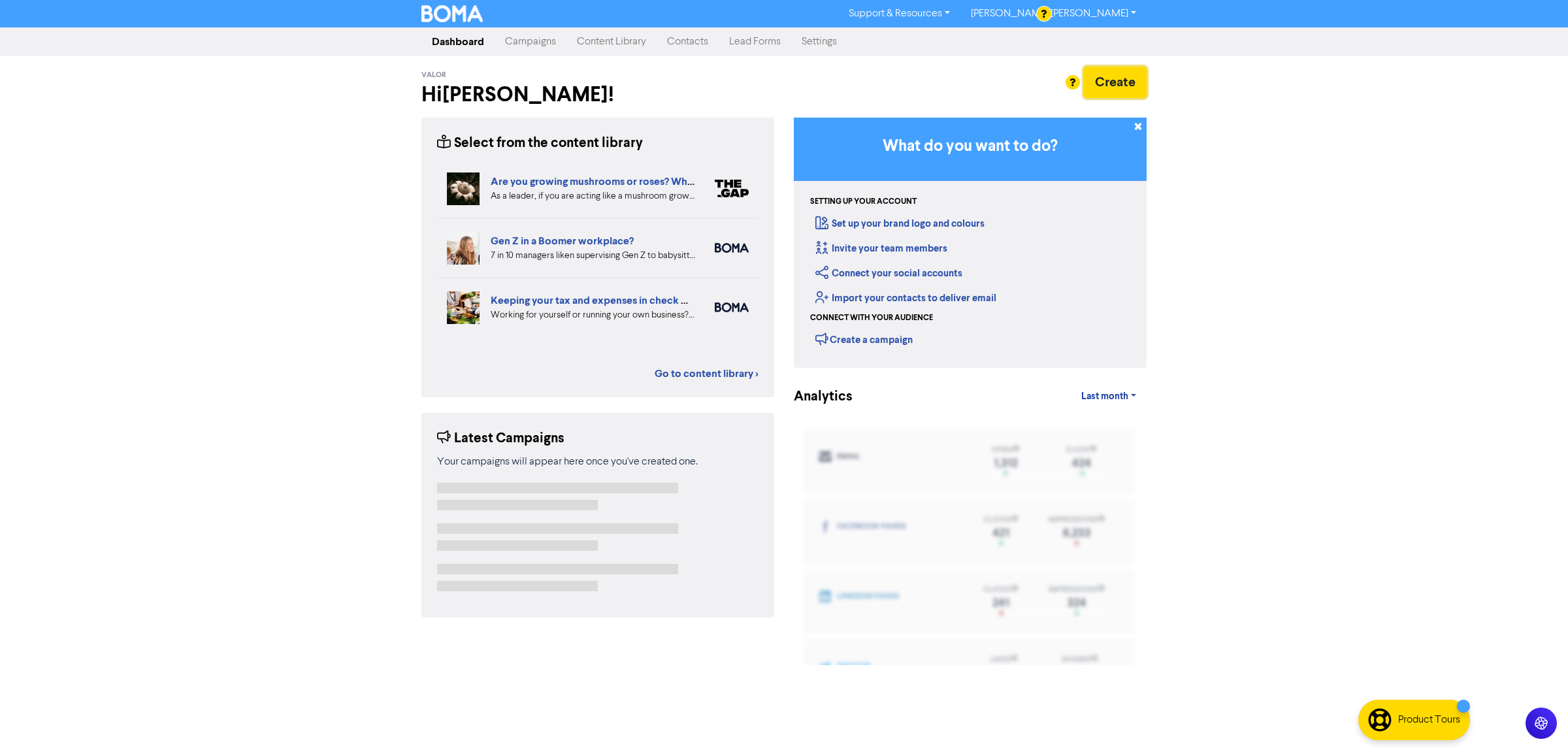
click at [1117, 85] on button "Create" at bounding box center [1115, 82] width 63 height 31
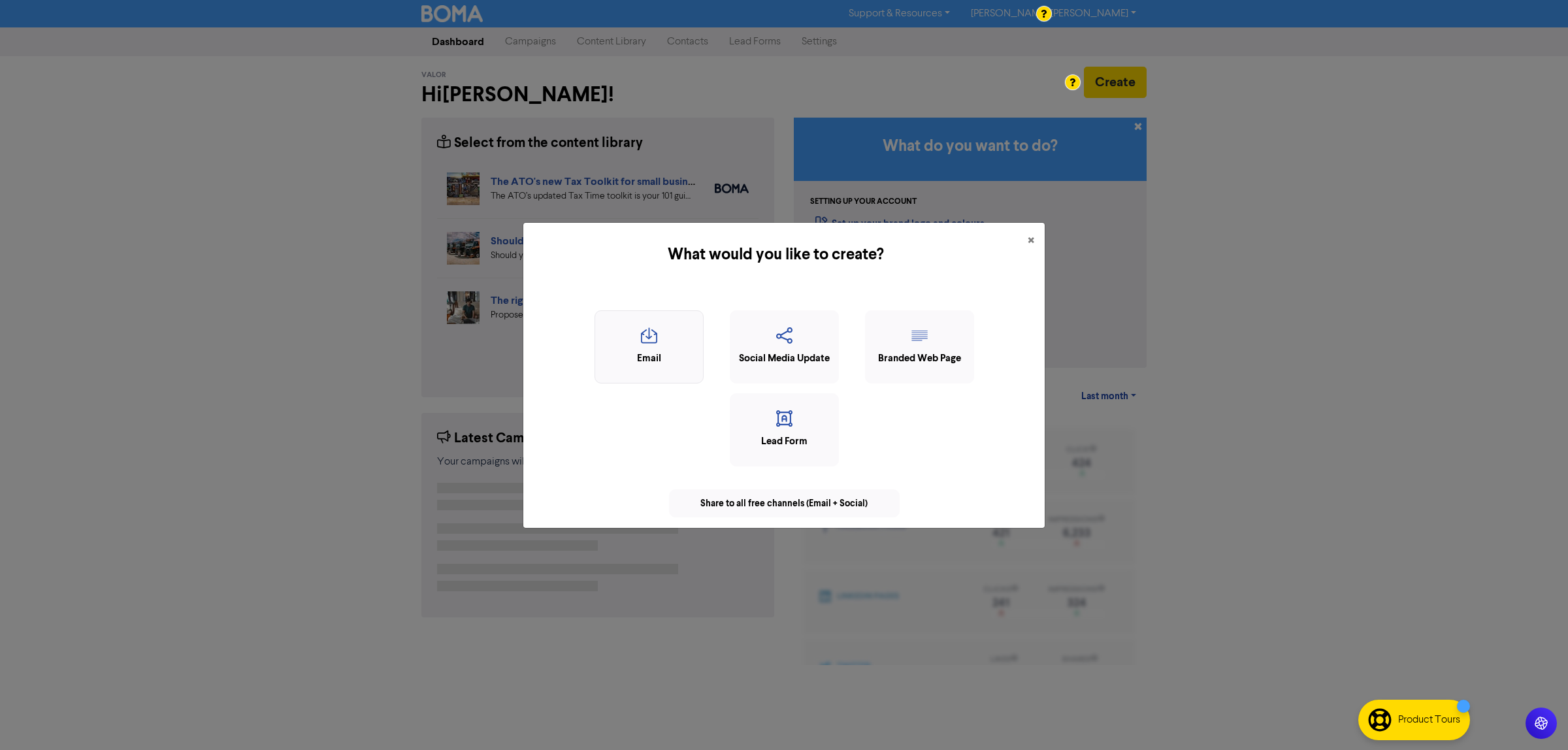
click at [674, 355] on div "Email" at bounding box center [650, 359] width 95 height 15
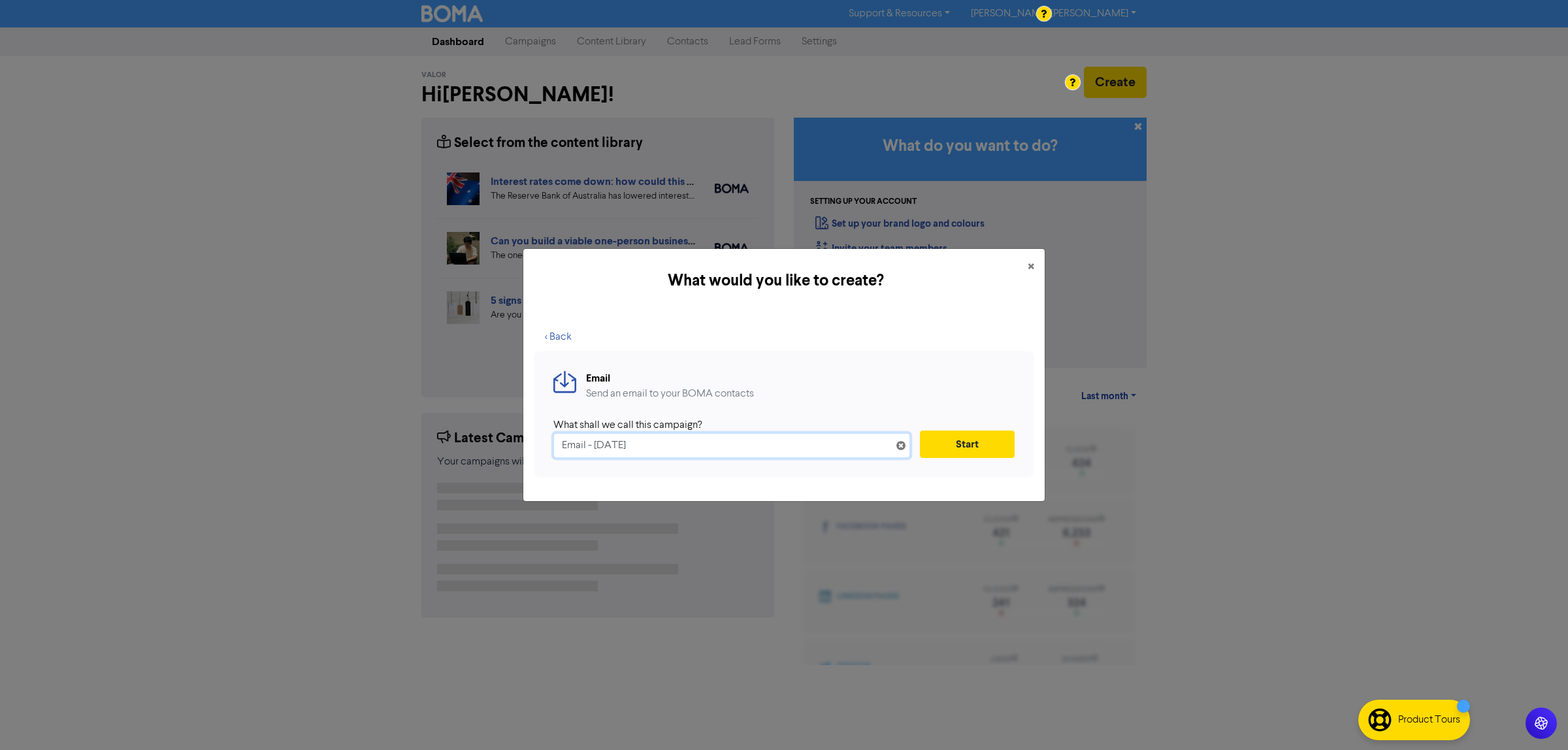
drag, startPoint x: 693, startPoint y: 450, endPoint x: 582, endPoint y: 445, distance: 111.1
click at [582, 445] on input "Email - [DATE]" at bounding box center [732, 446] width 357 height 25
type input "Newsletter: [DATE] Edition"
click at [939, 441] on button "Start" at bounding box center [967, 444] width 95 height 27
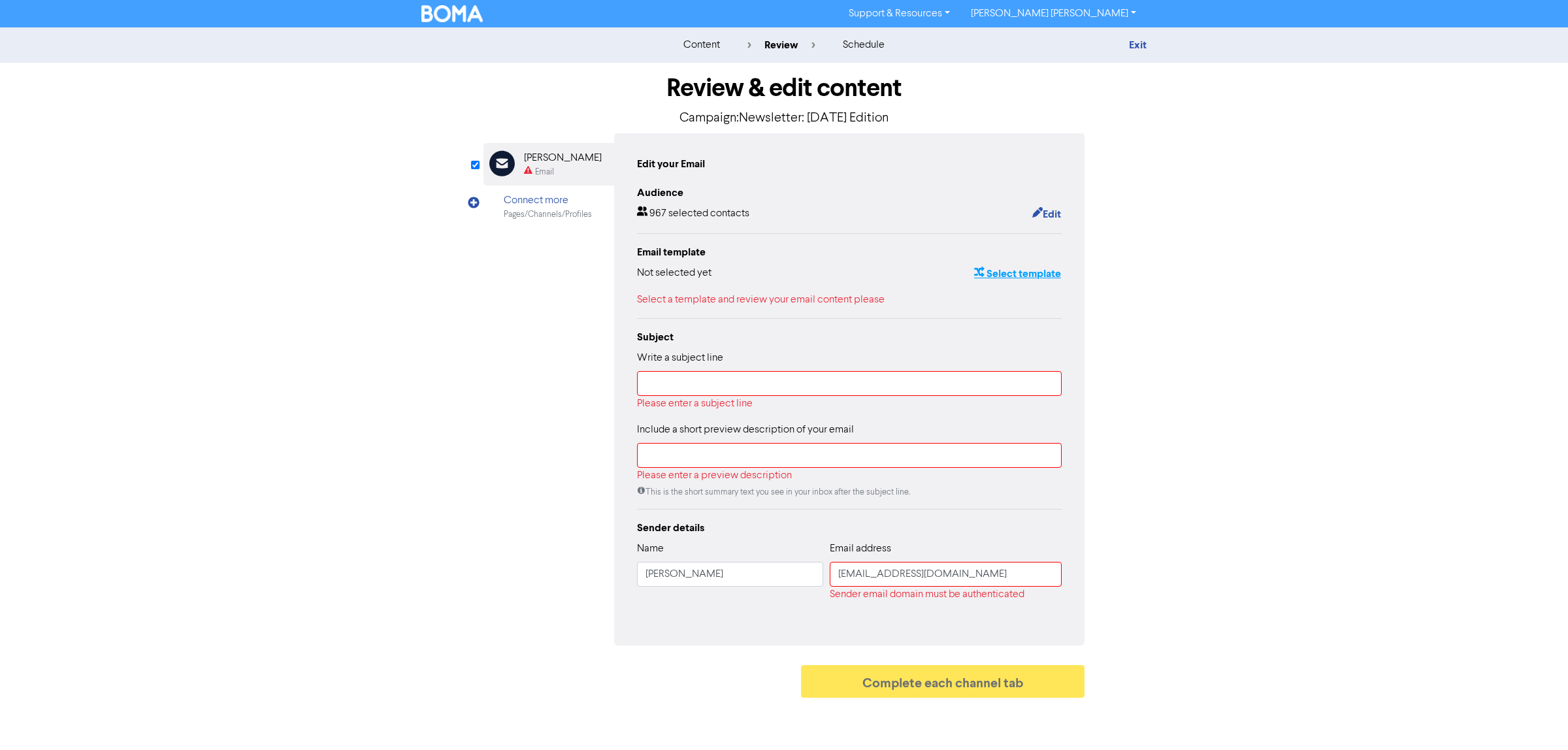
click at [994, 269] on button "Select template" at bounding box center [1017, 274] width 89 height 17
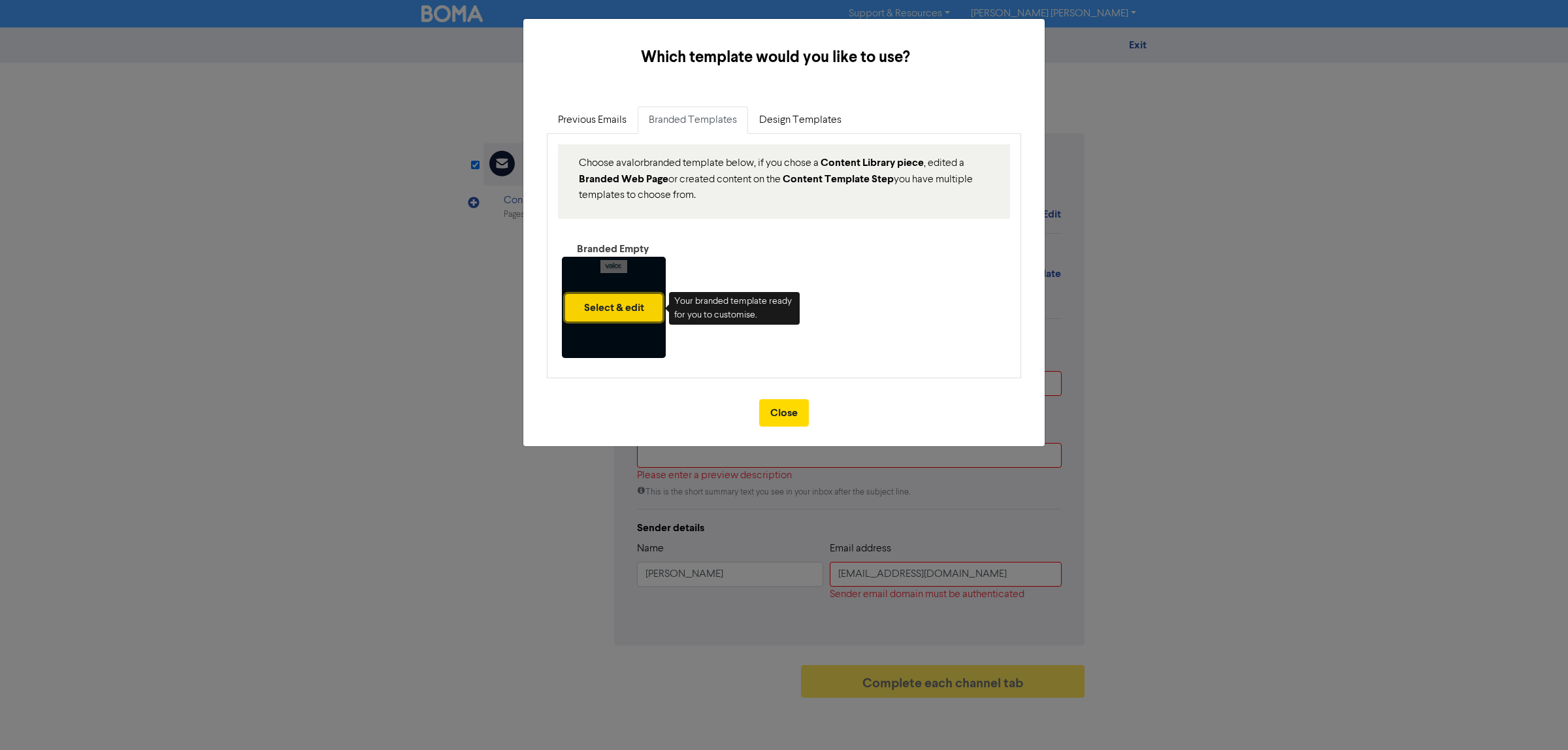
click at [602, 302] on button "Select & edit" at bounding box center [614, 307] width 98 height 27
